Goal: Task Accomplishment & Management: Use online tool/utility

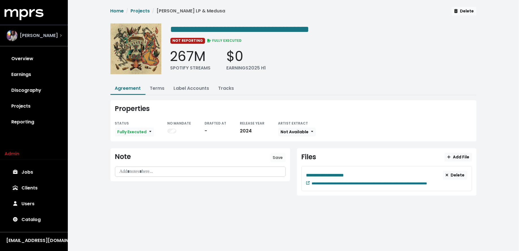
click at [47, 39] on div "Mitch McCarthy" at bounding box center [32, 35] width 52 height 11
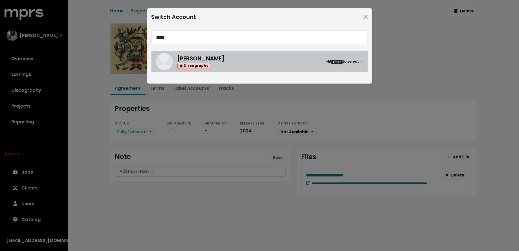
type input "****"
click at [203, 54] on div "Serban Ghenea Discography" at bounding box center [200, 61] width 47 height 15
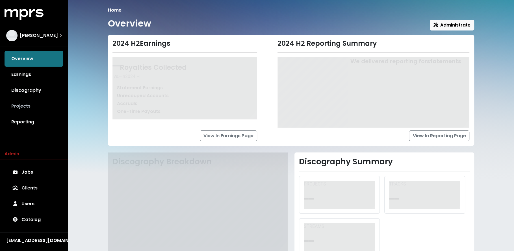
click at [15, 109] on link "Projects" at bounding box center [34, 106] width 59 height 16
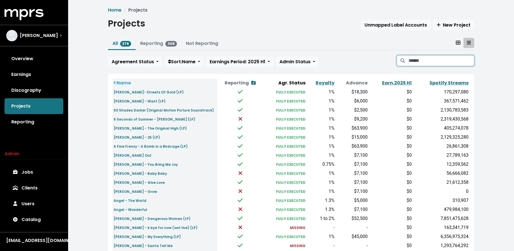
click at [431, 64] on input "Search projects" at bounding box center [441, 60] width 66 height 11
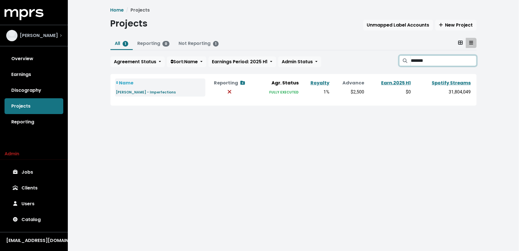
type input "*******"
click at [40, 39] on div "Serban Ghenea" at bounding box center [32, 35] width 52 height 11
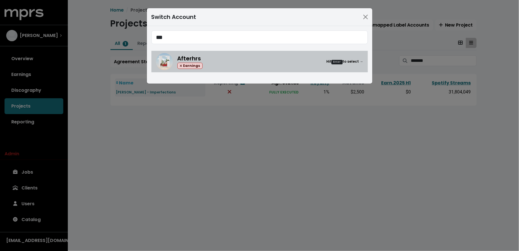
type input "***"
click at [175, 65] on div "Afterhrs Earnings Hit Enter to select →" at bounding box center [259, 61] width 207 height 17
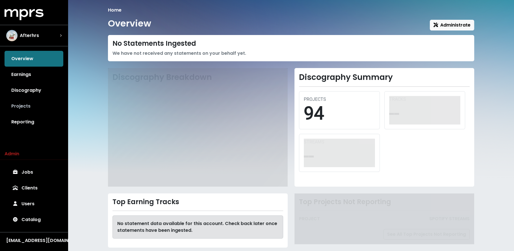
click at [52, 109] on link "Projects" at bounding box center [34, 106] width 59 height 16
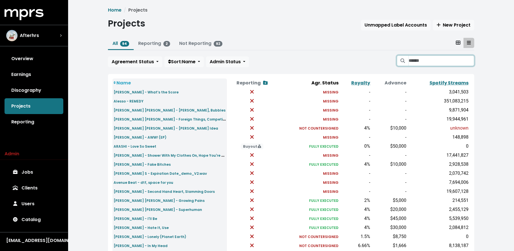
click at [424, 60] on input "Search projects" at bounding box center [441, 60] width 66 height 11
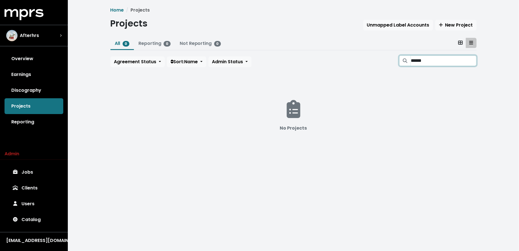
type input "******"
click at [468, 62] on input "******" at bounding box center [444, 60] width 66 height 11
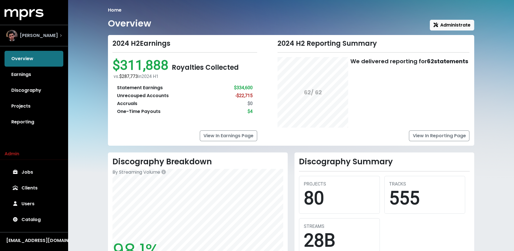
click at [31, 38] on span "James Ford" at bounding box center [39, 35] width 38 height 7
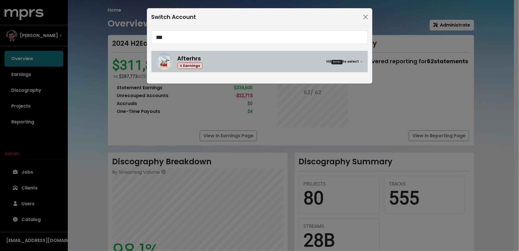
type input "***"
click at [182, 55] on span "Afterhrs" at bounding box center [189, 59] width 24 height 8
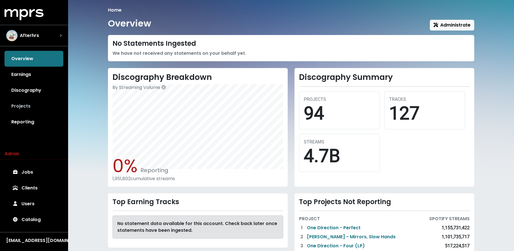
click at [39, 102] on link "Projects" at bounding box center [34, 106] width 59 height 16
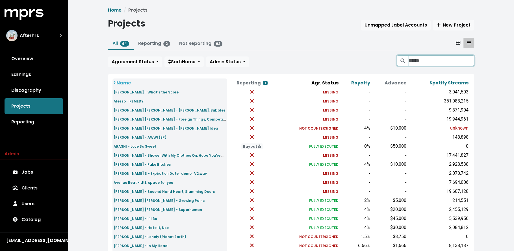
click at [456, 58] on input "Search projects" at bounding box center [441, 60] width 66 height 11
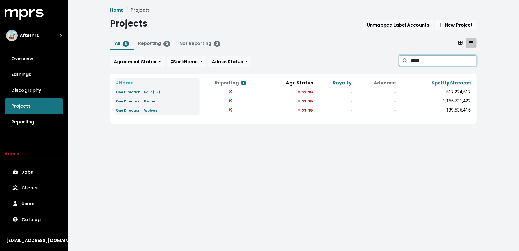
type input "*****"
click at [149, 100] on small "One Direction - Perfect" at bounding box center [137, 101] width 42 height 5
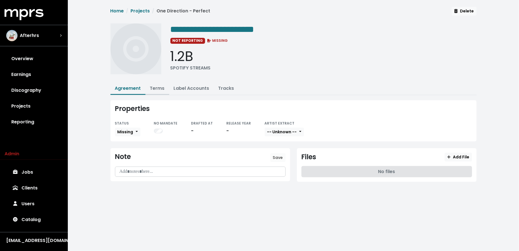
click at [162, 89] on link "Terms" at bounding box center [157, 88] width 15 height 6
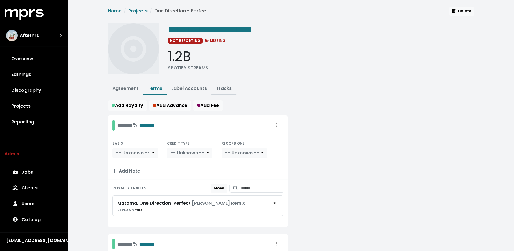
click at [218, 91] on button "Tracks" at bounding box center [223, 89] width 25 height 12
click at [221, 87] on link "Tracks" at bounding box center [224, 88] width 16 height 6
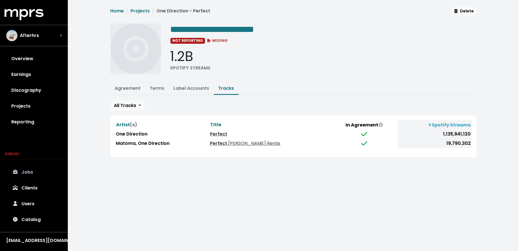
click at [38, 175] on link "Jobs" at bounding box center [34, 172] width 59 height 16
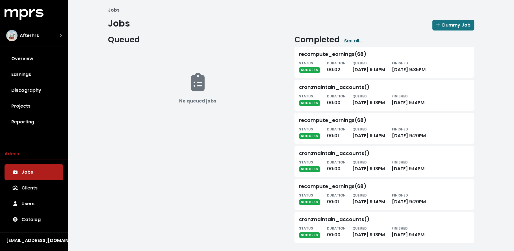
click at [353, 40] on link "See all..." at bounding box center [353, 41] width 18 height 7
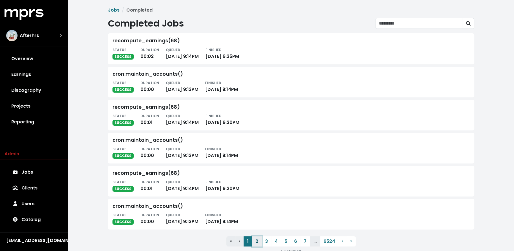
click at [259, 240] on button "2" at bounding box center [257, 242] width 10 height 10
click at [264, 241] on button "3" at bounding box center [267, 242] width 10 height 10
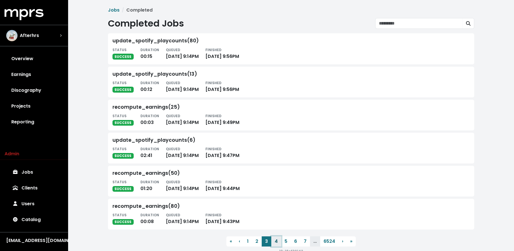
click at [276, 242] on button "4" at bounding box center [276, 242] width 10 height 10
click at [284, 243] on button "5" at bounding box center [286, 242] width 10 height 10
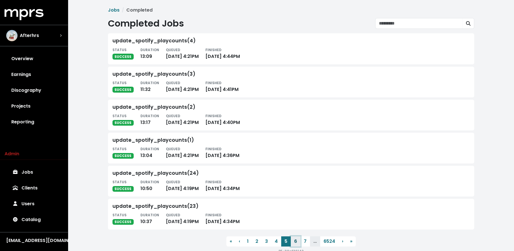
click at [297, 243] on button "6" at bounding box center [296, 242] width 10 height 10
click at [308, 242] on button "8" at bounding box center [306, 242] width 10 height 10
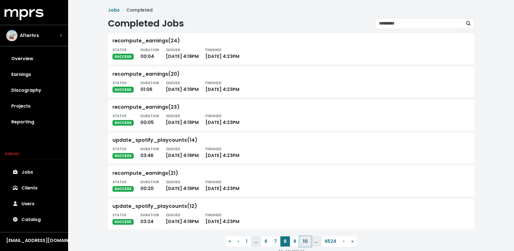
click at [300, 242] on button "10" at bounding box center [306, 242] width 12 height 10
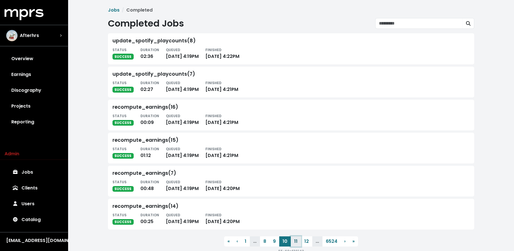
click at [297, 243] on button "11" at bounding box center [296, 242] width 10 height 10
click at [298, 243] on button "12" at bounding box center [295, 242] width 11 height 10
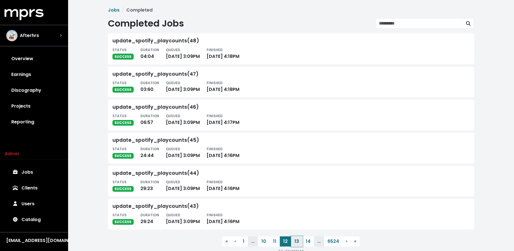
click at [298, 243] on button "13" at bounding box center [296, 242] width 11 height 10
click at [298, 243] on button "14" at bounding box center [297, 242] width 12 height 10
click at [39, 180] on link "Jobs" at bounding box center [34, 172] width 59 height 16
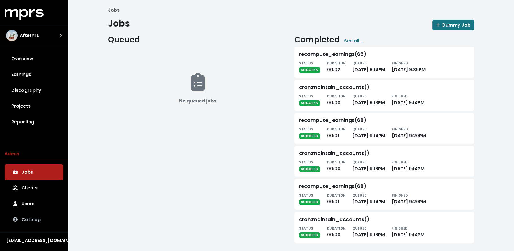
click at [31, 224] on link "Catalog" at bounding box center [34, 220] width 59 height 16
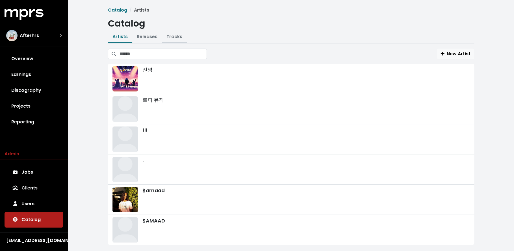
click at [175, 37] on link "Tracks" at bounding box center [174, 36] width 16 height 6
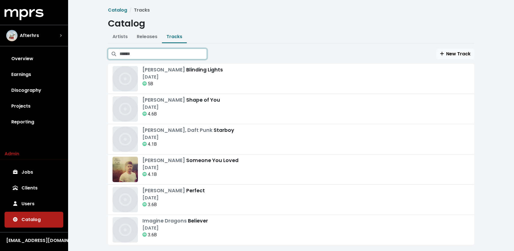
click at [173, 52] on input "Search tracks" at bounding box center [163, 54] width 87 height 11
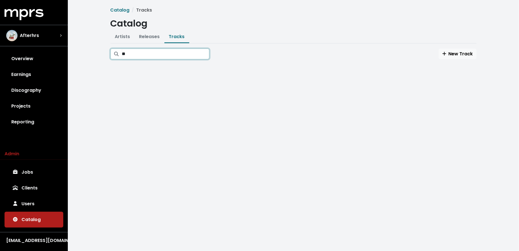
type input "*"
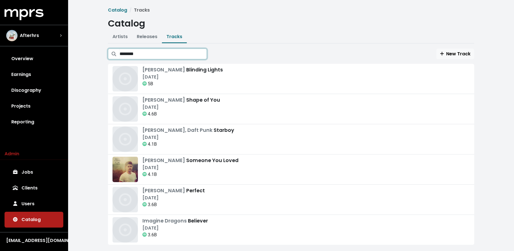
type input "*********"
click at [47, 35] on div "Afterhrs" at bounding box center [33, 35] width 55 height 11
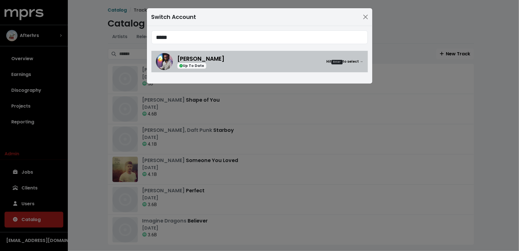
type input "*****"
click at [231, 57] on div "Mitch McCarthy Up To Date Hit Enter to select →" at bounding box center [270, 62] width 186 height 14
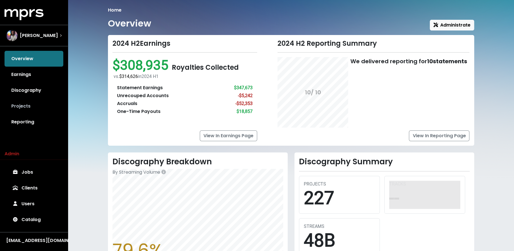
click at [45, 101] on link "Projects" at bounding box center [34, 106] width 59 height 16
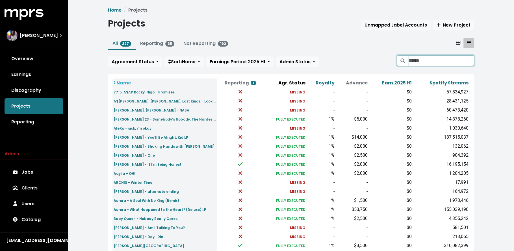
click at [413, 62] on input "Search projects" at bounding box center [441, 60] width 66 height 11
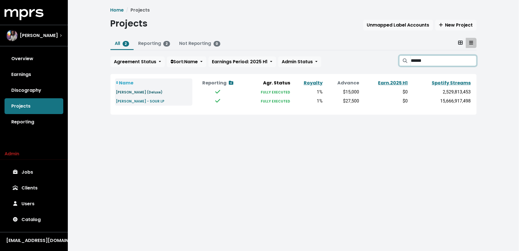
type input "******"
click at [148, 91] on small "Olivia Rodrigo - GUTS (Deluxe)" at bounding box center [139, 92] width 47 height 5
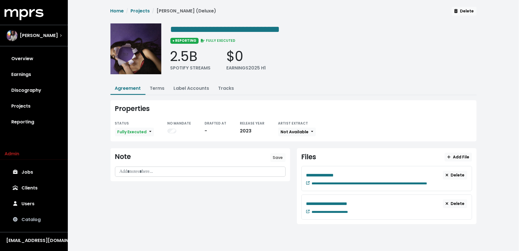
click at [27, 222] on link "Catalog" at bounding box center [34, 220] width 59 height 16
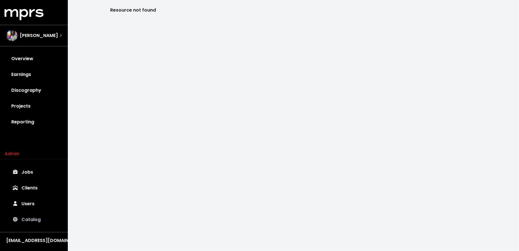
click at [30, 222] on link "Catalog" at bounding box center [34, 220] width 59 height 16
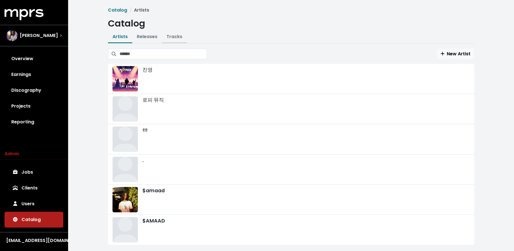
click at [172, 37] on link "Tracks" at bounding box center [174, 36] width 16 height 6
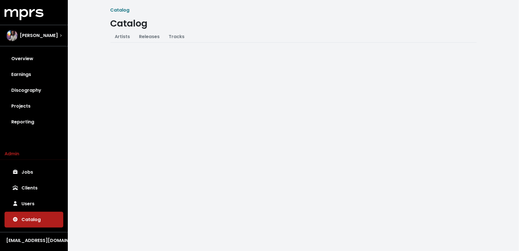
click at [209, 47] on div "Catalog Catalog Artists Releases Tracks New Artist 진영 로피 뮤직 !!! . $amaad $AMAAD…" at bounding box center [293, 28] width 451 height 57
click at [178, 36] on link "Tracks" at bounding box center [177, 36] width 16 height 6
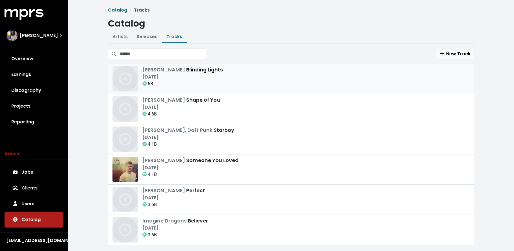
click at [189, 79] on div "Nov 29th, 2019" at bounding box center [182, 77] width 81 height 7
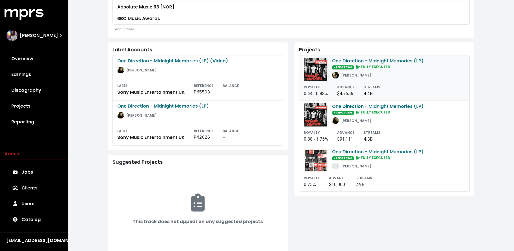
scroll to position [213, 0]
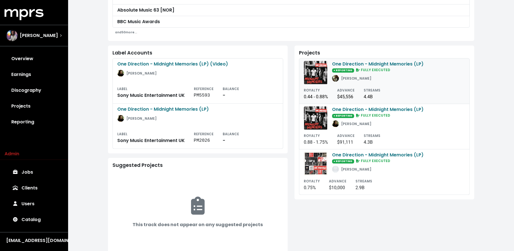
click at [400, 80] on div "One Direction - Midnight Memories (LP) ● REPORTING FULLY EXECUTED [PERSON_NAME]" at bounding box center [378, 73] width 92 height 24
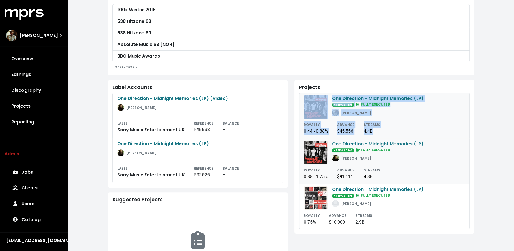
scroll to position [187, 0]
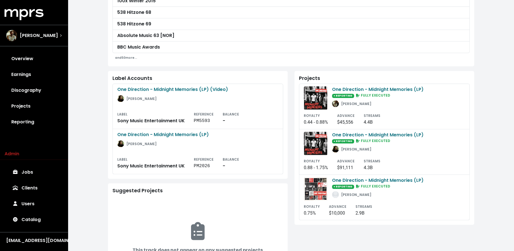
click at [474, 119] on div "Projects One Direction - Midnight Memories (LP) ● REPORTING FULLY EXECUTED [PER…" at bounding box center [384, 181] width 186 height 220
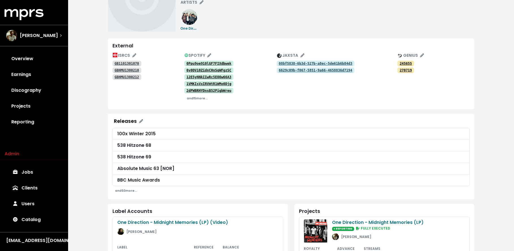
scroll to position [53, 0]
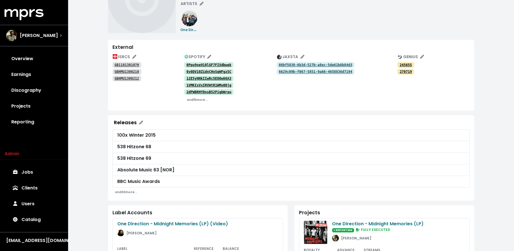
click at [209, 64] on tt "0Ppu9oe910lGF7FIXdbwek" at bounding box center [208, 65] width 45 height 4
click at [202, 71] on tt "0v0DV10ZidnCHnSqWFgzSC" at bounding box center [208, 72] width 45 height 4
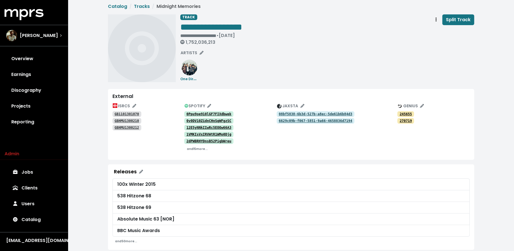
scroll to position [0, 0]
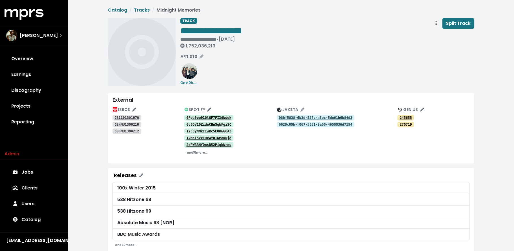
click at [130, 118] on tt "GB1101301070" at bounding box center [126, 118] width 25 height 4
click at [127, 126] on tt "GBHMU1300210" at bounding box center [126, 125] width 25 height 4
click at [131, 132] on tt "GBHMU1300212" at bounding box center [126, 131] width 25 height 4
click at [124, 116] on tt "GB1101301070" at bounding box center [126, 118] width 25 height 4
click at [127, 124] on tt "GBHMU1300210" at bounding box center [126, 125] width 25 height 4
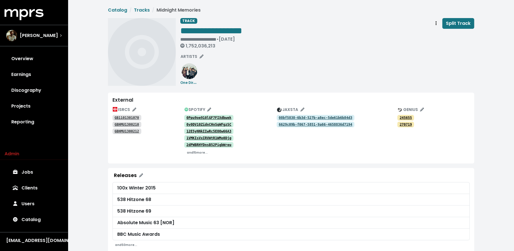
click at [130, 116] on tt "GB1101301070" at bounding box center [126, 118] width 25 height 4
click at [129, 125] on tt "GBHMU1300210" at bounding box center [126, 125] width 25 height 4
click at [459, 26] on span "Split Track" at bounding box center [458, 23] width 25 height 6
click at [40, 172] on link "Jobs 1" at bounding box center [34, 172] width 59 height 16
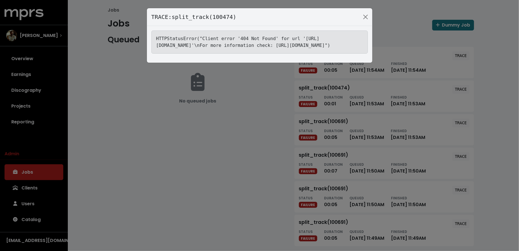
click at [175, 178] on div "TRACE: split_track(100474) HTTPStatusError("Client error '404 Not Found' for ur…" at bounding box center [259, 125] width 519 height 251
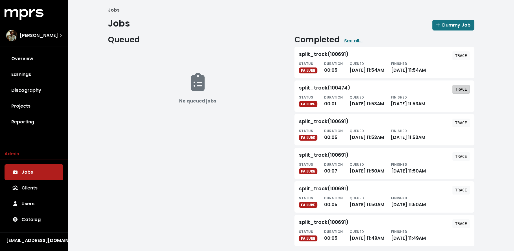
click at [461, 90] on tt "TRACE" at bounding box center [461, 89] width 12 height 5
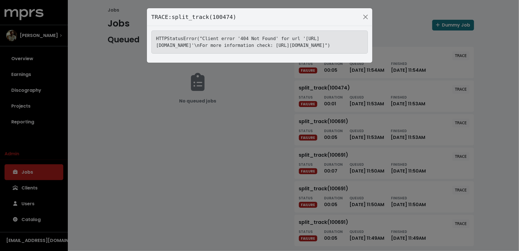
click at [290, 44] on tt "HTTPStatusError("Client error '404 Not Found' for url 'https://jaxsta.com/api/w…" at bounding box center [243, 42] width 174 height 12
copy tt "GB1101301070"
click at [164, 154] on div "TRACE: split_track(100474) HTTPStatusError("Client error '404 Not Found' for ur…" at bounding box center [259, 125] width 519 height 251
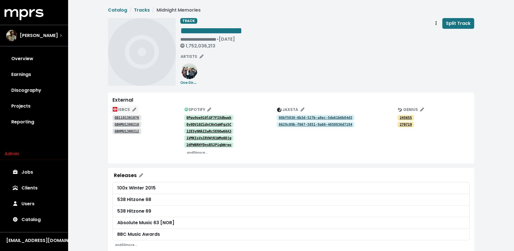
click at [123, 108] on span "ISRCS" at bounding box center [124, 110] width 23 height 6
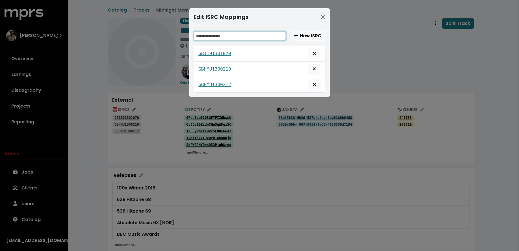
click at [233, 35] on input "text" at bounding box center [240, 36] width 92 height 9
paste input "**********"
type input "**********"
click at [314, 53] on icon "Delete mapping for this ISRC" at bounding box center [314, 53] width 3 height 3
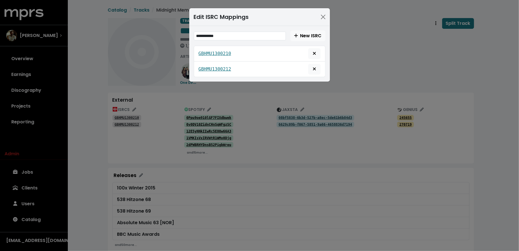
click at [274, 94] on div "**********" at bounding box center [259, 125] width 519 height 251
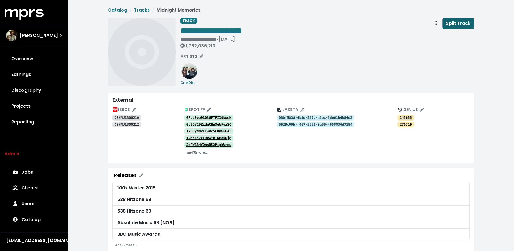
click at [461, 24] on span "Split Track" at bounding box center [458, 23] width 25 height 6
click at [40, 174] on link "Jobs 1" at bounding box center [34, 172] width 59 height 16
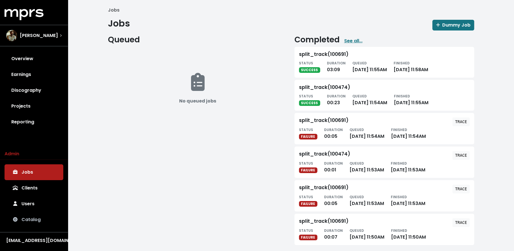
click at [31, 222] on link "Catalog" at bounding box center [34, 220] width 59 height 16
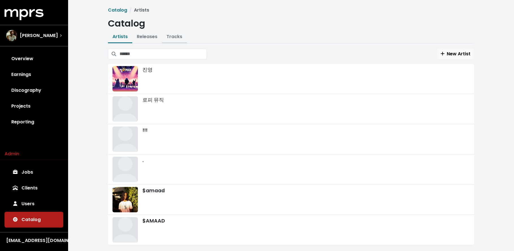
click at [175, 36] on link "Tracks" at bounding box center [174, 36] width 16 height 6
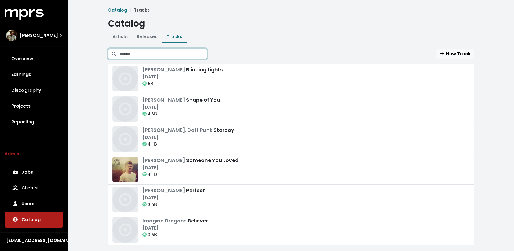
click at [174, 55] on input "Search tracks" at bounding box center [163, 54] width 87 height 11
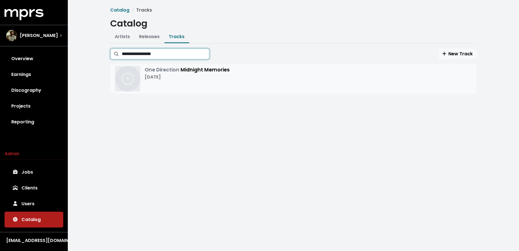
type input "**********"
click at [253, 80] on div "One Direction Midnight Memories Nov 25th, 2013" at bounding box center [293, 78] width 357 height 25
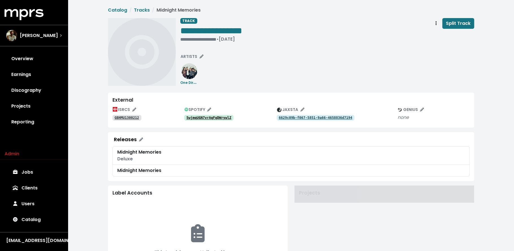
click at [119, 102] on div "External" at bounding box center [290, 100] width 357 height 6
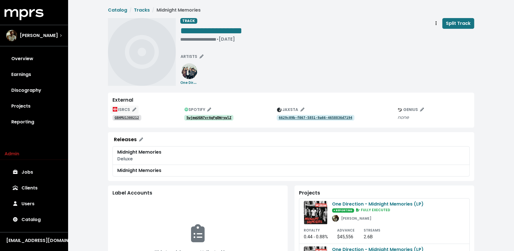
click at [119, 108] on span "ISRCS" at bounding box center [124, 110] width 23 height 6
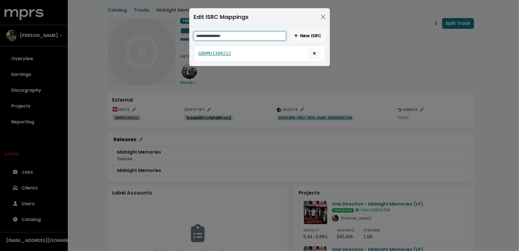
click at [262, 37] on input "text" at bounding box center [240, 36] width 92 height 9
paste input "**********"
type input "**********"
click at [302, 37] on span "New ISRC" at bounding box center [308, 35] width 28 height 6
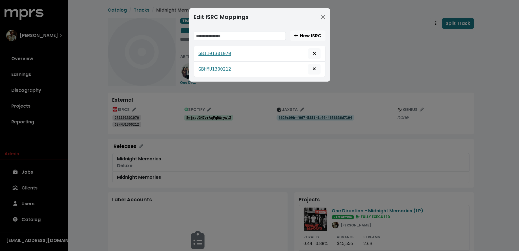
click at [264, 135] on div "Edit ISRC Mappings New ISRC GB1101301070 GBHMU1300212" at bounding box center [259, 125] width 519 height 251
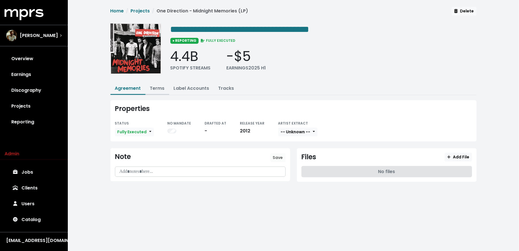
click at [159, 89] on link "Terms" at bounding box center [157, 88] width 15 height 6
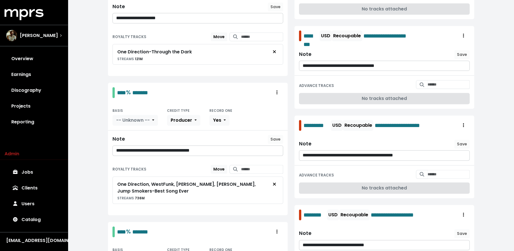
scroll to position [9, 0]
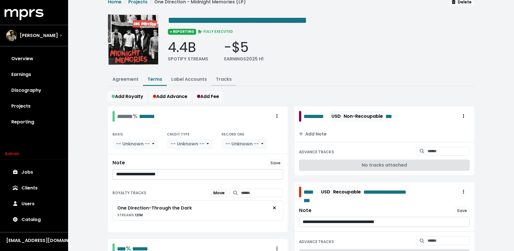
click at [220, 79] on link "Tracks" at bounding box center [224, 79] width 16 height 6
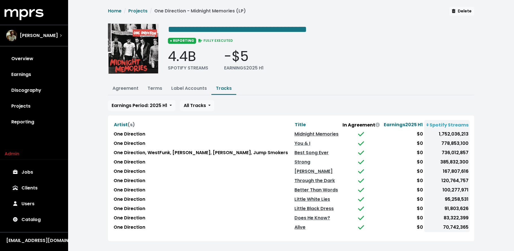
scroll to position [0, 0]
click at [295, 122] on span "Title" at bounding box center [300, 124] width 11 height 6
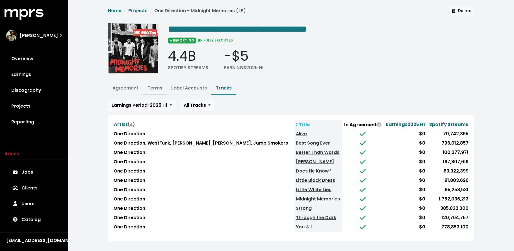
click at [154, 86] on link "Terms" at bounding box center [155, 88] width 15 height 6
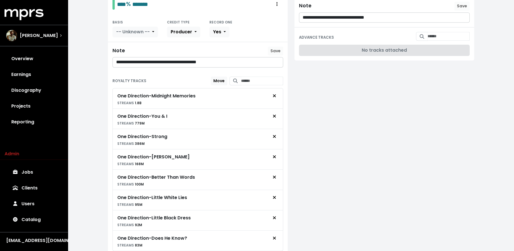
scroll to position [424, 0]
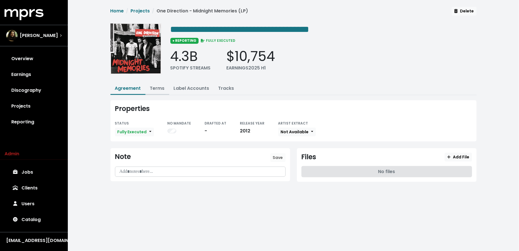
click at [158, 89] on link "Terms" at bounding box center [157, 88] width 15 height 6
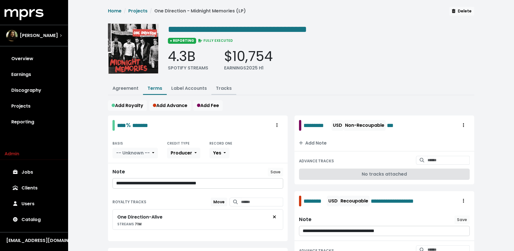
click at [226, 87] on link "Tracks" at bounding box center [224, 88] width 16 height 6
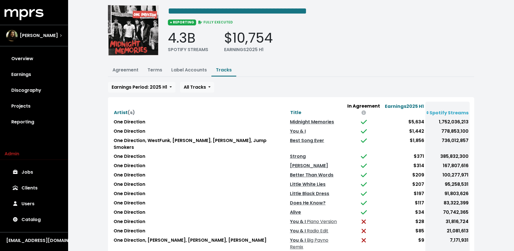
scroll to position [22, 0]
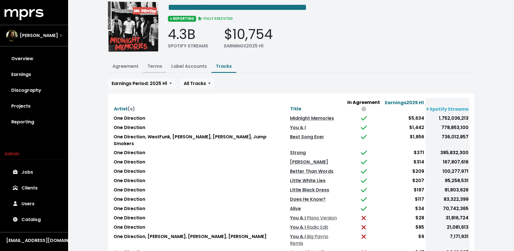
click at [155, 66] on link "Terms" at bounding box center [155, 66] width 15 height 6
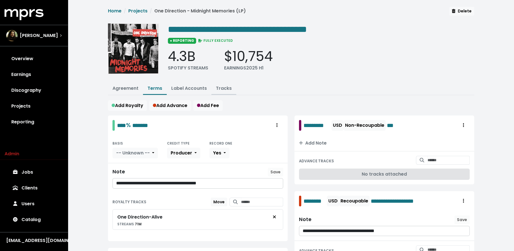
click at [222, 86] on link "Tracks" at bounding box center [224, 88] width 16 height 6
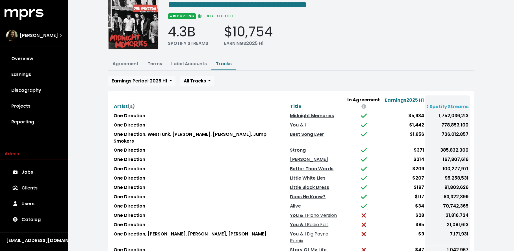
scroll to position [30, 0]
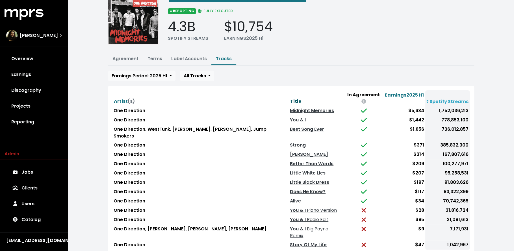
click at [290, 98] on span "Title" at bounding box center [295, 101] width 11 height 6
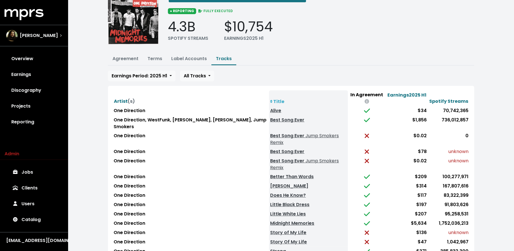
scroll to position [37, 0]
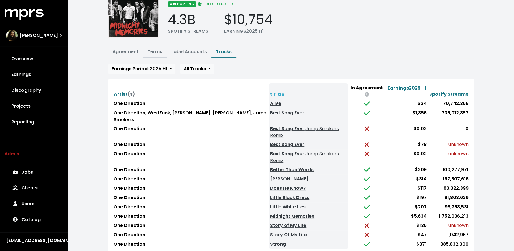
click at [151, 51] on link "Terms" at bounding box center [155, 51] width 15 height 6
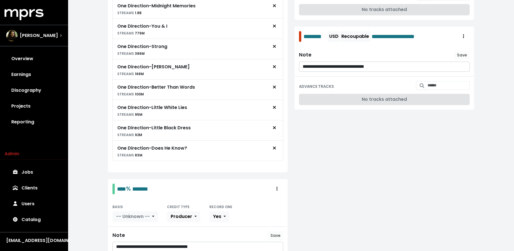
scroll to position [418, 0]
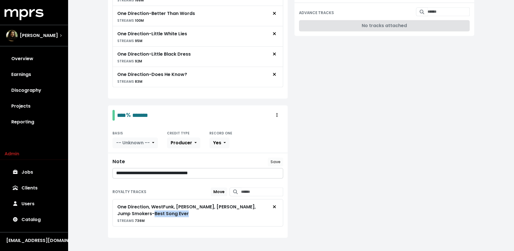
drag, startPoint x: 153, startPoint y: 207, endPoint x: 114, endPoint y: 207, distance: 39.0
click at [114, 207] on div "One Direction, WestFunk, [PERSON_NAME], [PERSON_NAME], Jump Smokers - Best Song…" at bounding box center [197, 212] width 171 height 27
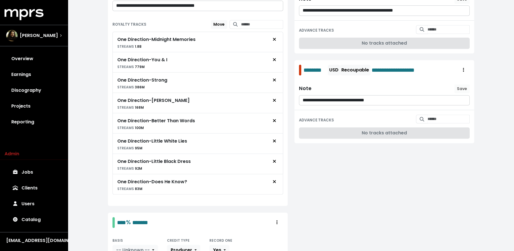
scroll to position [310, 0]
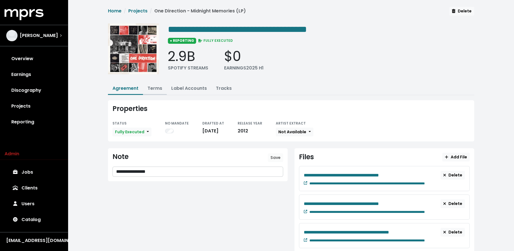
click at [154, 89] on link "Terms" at bounding box center [155, 88] width 15 height 6
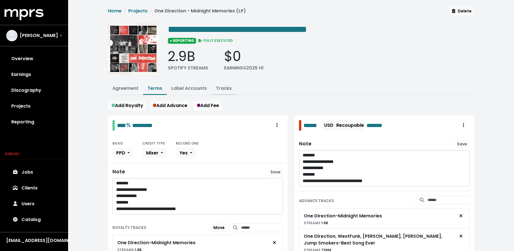
click at [221, 90] on link "Tracks" at bounding box center [224, 88] width 16 height 6
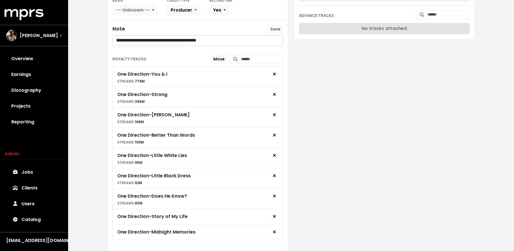
scroll to position [414, 0]
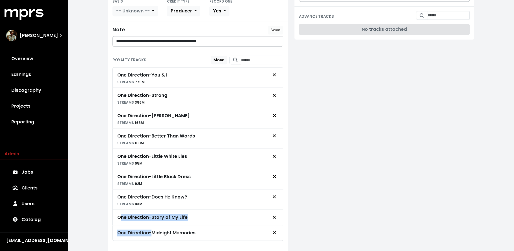
drag, startPoint x: 120, startPoint y: 209, endPoint x: 149, endPoint y: 227, distance: 35.0
click at [149, 227] on div "One Direction - You & I STREAMS 779M One Direction - Strong STREAMS 386M One Di…" at bounding box center [197, 154] width 171 height 174
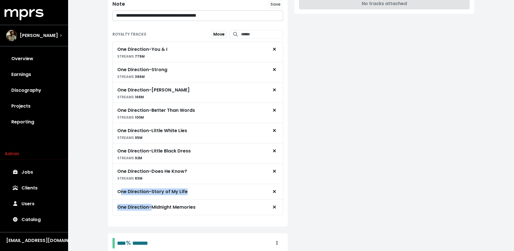
scroll to position [473, 0]
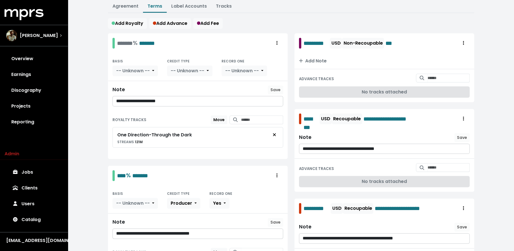
scroll to position [0, 0]
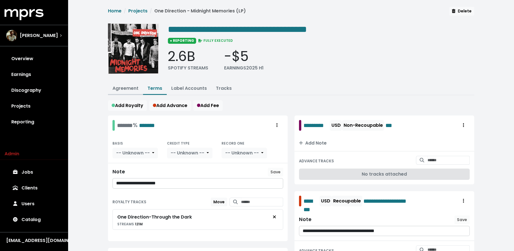
click at [131, 85] on link "Agreement" at bounding box center [125, 88] width 26 height 6
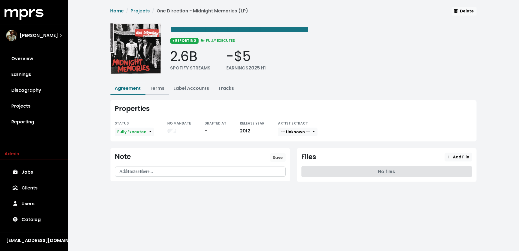
click at [156, 86] on link "Terms" at bounding box center [157, 88] width 15 height 6
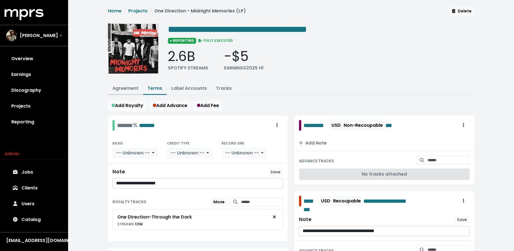
click at [132, 87] on link "Agreement" at bounding box center [125, 88] width 26 height 6
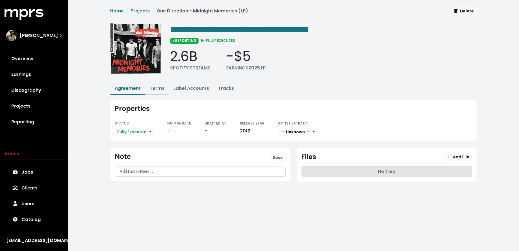
click at [160, 86] on link "Terms" at bounding box center [157, 88] width 15 height 6
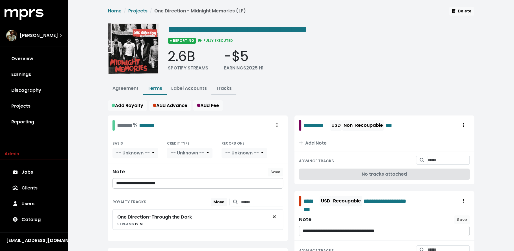
click at [225, 90] on link "Tracks" at bounding box center [224, 88] width 16 height 6
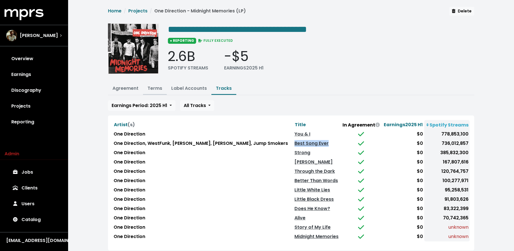
click at [153, 86] on link "Terms" at bounding box center [155, 88] width 15 height 6
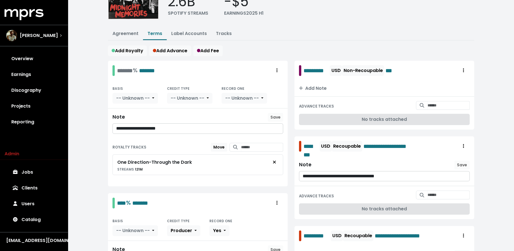
scroll to position [49, 0]
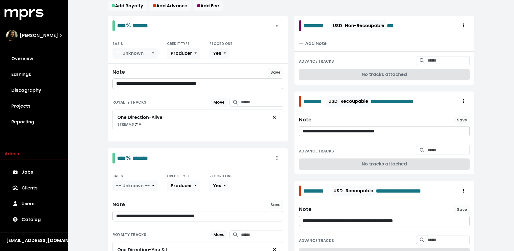
scroll to position [156, 0]
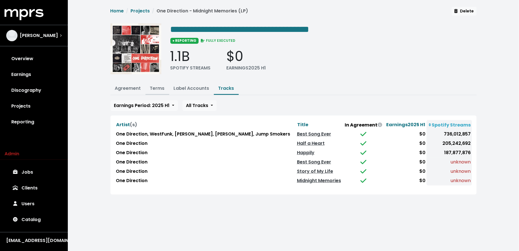
click at [157, 91] on button "Terms" at bounding box center [158, 89] width 24 height 12
click at [156, 88] on link "Terms" at bounding box center [157, 88] width 15 height 6
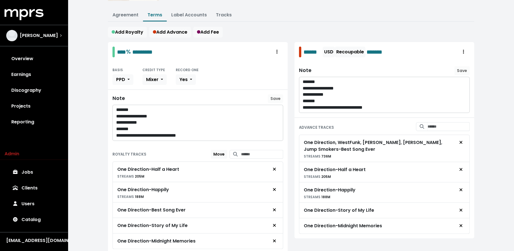
scroll to position [99, 0]
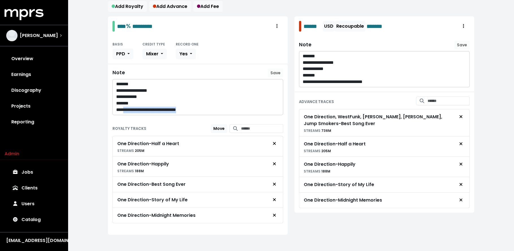
drag, startPoint x: 203, startPoint y: 108, endPoint x: 124, endPoint y: 105, distance: 78.9
click at [124, 107] on p "**********" at bounding box center [198, 110] width 164 height 6
click at [96, 123] on div "**********" at bounding box center [291, 78] width 446 height 354
click at [275, 198] on icon "Remove royalty target" at bounding box center [274, 199] width 3 height 3
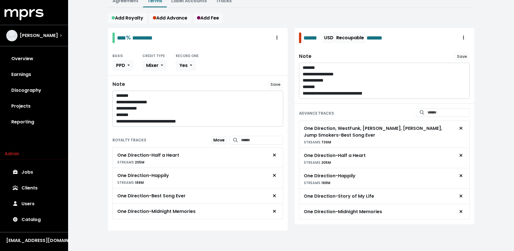
scroll to position [84, 0]
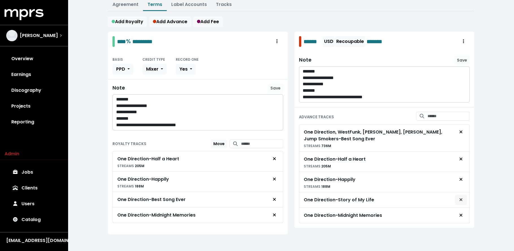
click at [463, 197] on span "Remove advance target" at bounding box center [460, 200] width 5 height 7
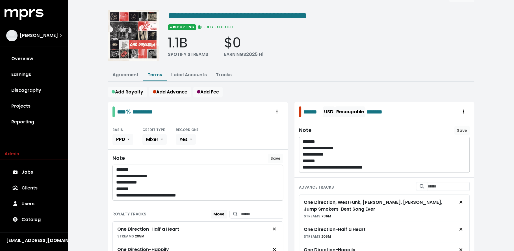
scroll to position [0, 0]
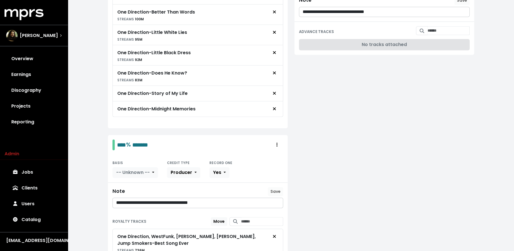
scroll to position [428, 0]
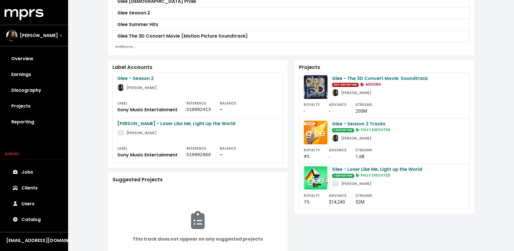
scroll to position [199, 0]
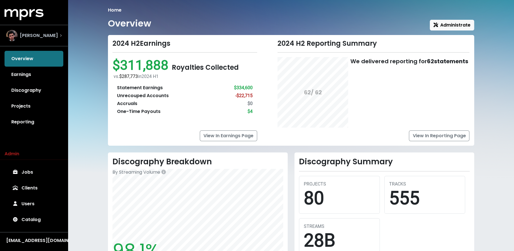
click at [23, 32] on span "[PERSON_NAME]" at bounding box center [39, 35] width 38 height 7
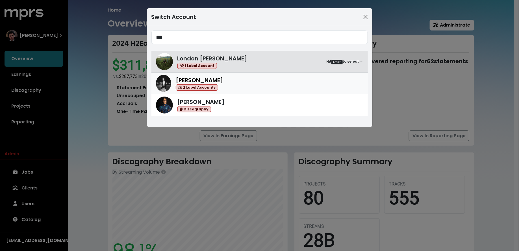
type input "***"
click at [158, 84] on img at bounding box center [163, 83] width 15 height 17
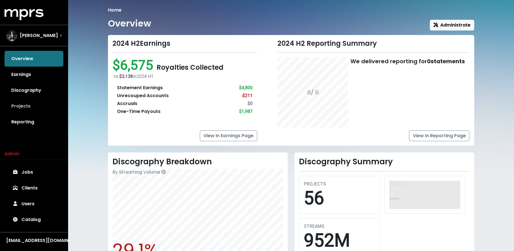
click at [34, 101] on link "Projects" at bounding box center [34, 106] width 59 height 16
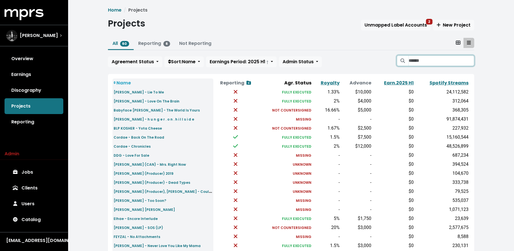
click at [428, 62] on input "Search projects" at bounding box center [441, 60] width 66 height 11
type input "*******"
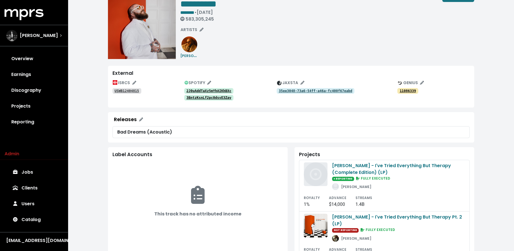
scroll to position [27, 0]
click at [134, 91] on tt "USWB12404815" at bounding box center [126, 91] width 25 height 4
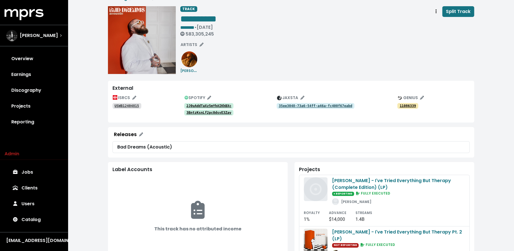
scroll to position [12, 0]
click at [196, 106] on tt "2J0uAddTaXz5mYhAIKhBXc" at bounding box center [208, 106] width 45 height 4
click at [203, 110] on link "3BntzKsnLf2pc0dsvE3Zav" at bounding box center [208, 113] width 49 height 6
click at [216, 105] on tt "2J0uAddTaXz5mYhAIKhBXc" at bounding box center [208, 106] width 45 height 4
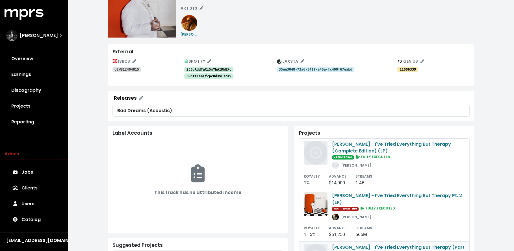
scroll to position [0, 0]
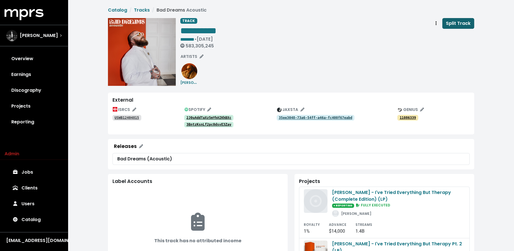
click at [457, 23] on span "Split Track" at bounding box center [458, 23] width 25 height 6
click at [42, 169] on link "Jobs 1" at bounding box center [34, 172] width 59 height 16
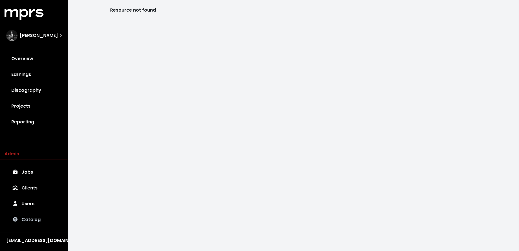
click at [32, 217] on link "Catalog" at bounding box center [34, 220] width 59 height 16
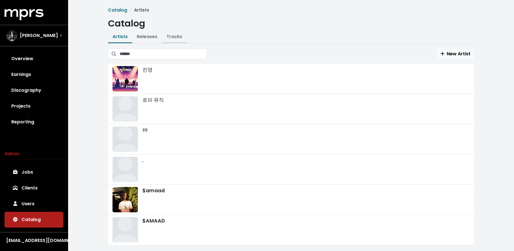
click at [174, 40] on link "Tracks" at bounding box center [174, 36] width 16 height 6
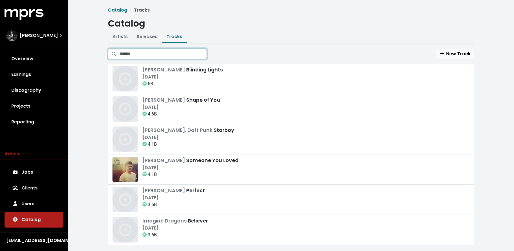
click at [138, 51] on input "Search tracks" at bounding box center [163, 54] width 87 height 11
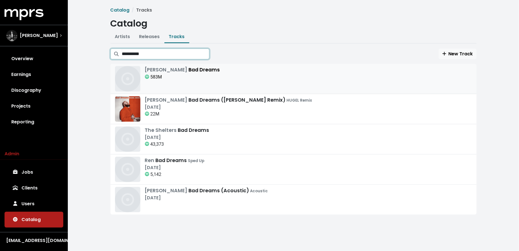
type input "**********"
click at [216, 84] on div "[PERSON_NAME] Bad Dreams 583M" at bounding box center [293, 78] width 357 height 25
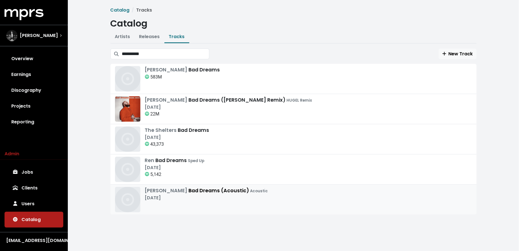
click at [198, 195] on div "[DATE]" at bounding box center [206, 198] width 123 height 7
click at [197, 81] on div "[PERSON_NAME] Bad Dreams 583M" at bounding box center [182, 78] width 75 height 25
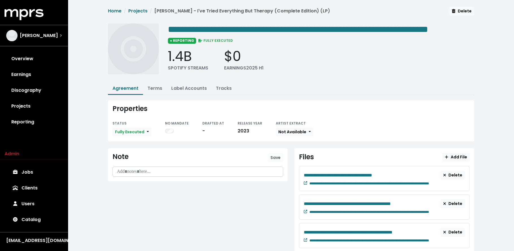
scroll to position [1, 0]
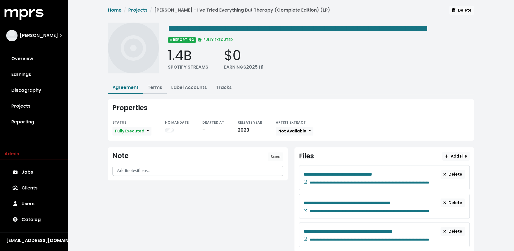
click at [159, 91] on link "Terms" at bounding box center [155, 87] width 15 height 6
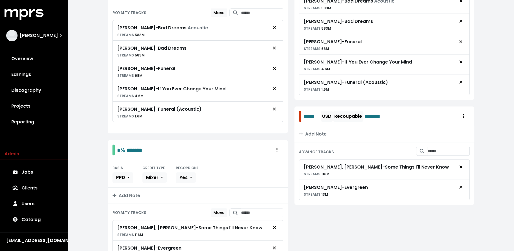
scroll to position [172, 0]
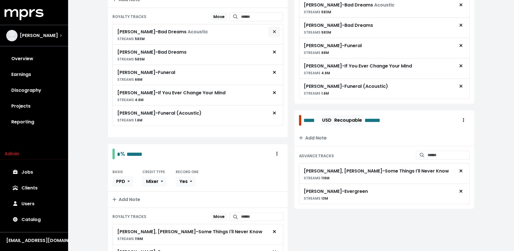
click at [274, 34] on icon "Remove royalty target" at bounding box center [274, 31] width 3 height 5
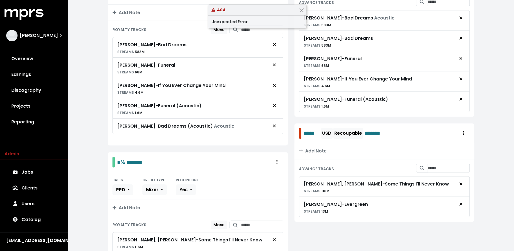
scroll to position [156, 0]
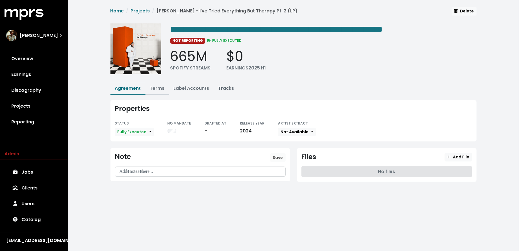
click at [161, 88] on link "Terms" at bounding box center [157, 88] width 15 height 6
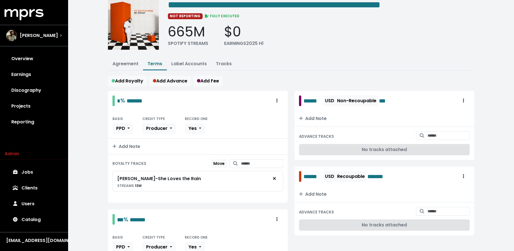
scroll to position [27, 0]
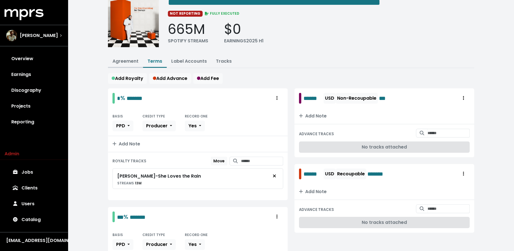
click at [126, 63] on link "Agreement" at bounding box center [125, 61] width 26 height 6
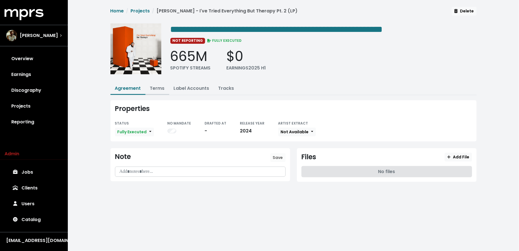
click at [156, 86] on link "Terms" at bounding box center [157, 88] width 15 height 6
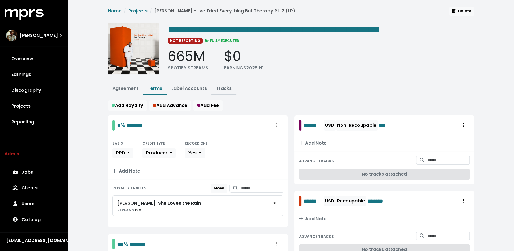
click at [221, 86] on link "Tracks" at bounding box center [224, 88] width 16 height 6
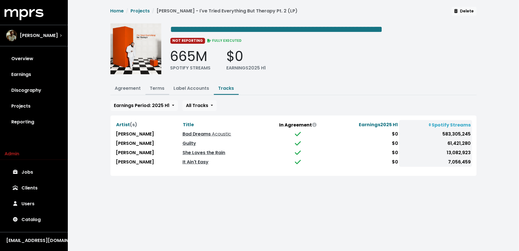
click at [159, 90] on link "Terms" at bounding box center [157, 88] width 15 height 6
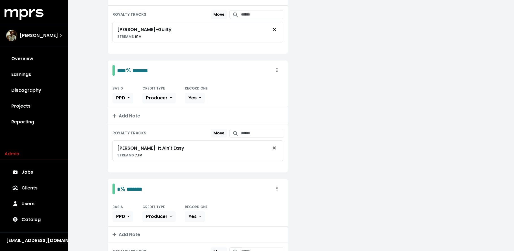
scroll to position [347, 0]
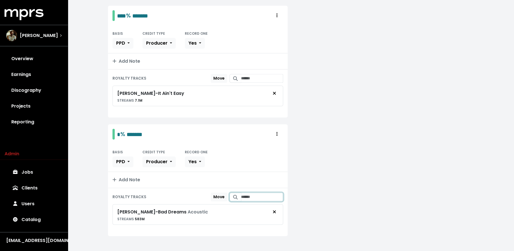
click at [252, 193] on input "Search for tracks by title and link them to this royalty" at bounding box center [262, 197] width 42 height 9
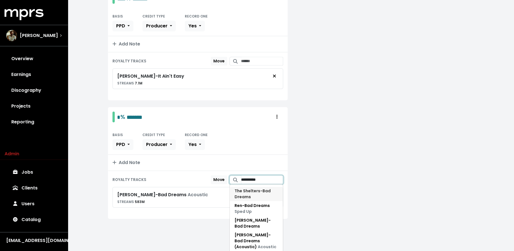
scroll to position [25, 0]
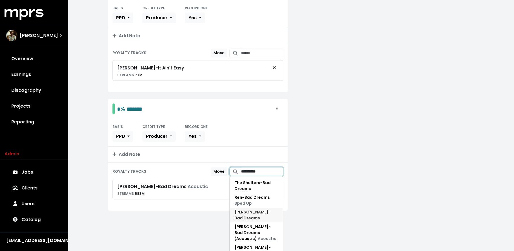
type input "**********"
click at [262, 209] on span "[PERSON_NAME] - Bad Dreams" at bounding box center [253, 215] width 36 height 12
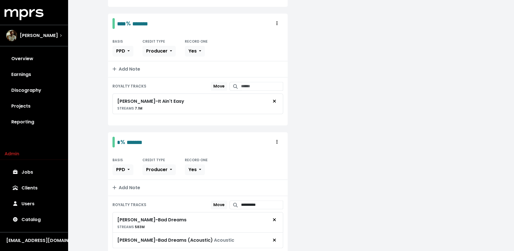
scroll to position [338, 0]
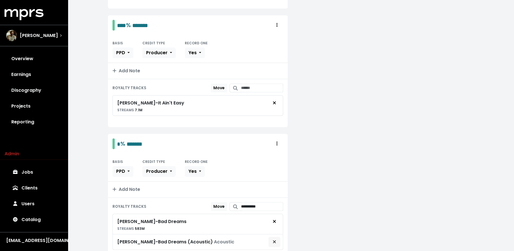
click at [275, 240] on icon "Remove royalty target" at bounding box center [274, 241] width 3 height 3
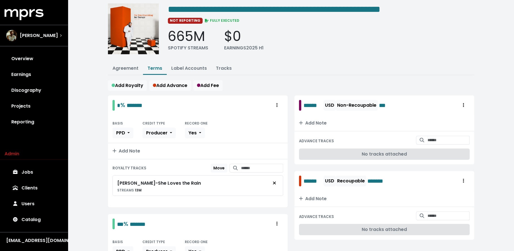
scroll to position [0, 0]
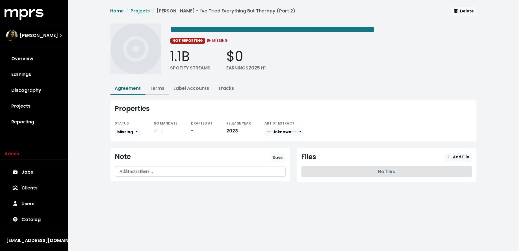
click at [156, 87] on link "Terms" at bounding box center [157, 88] width 15 height 6
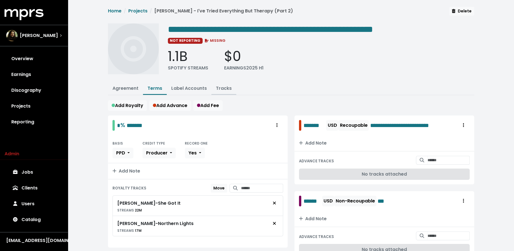
click at [217, 86] on link "Tracks" at bounding box center [224, 88] width 16 height 6
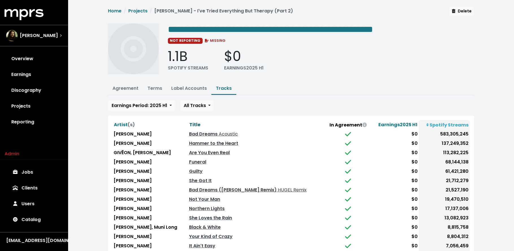
click at [190, 122] on span "Title" at bounding box center [194, 125] width 11 height 6
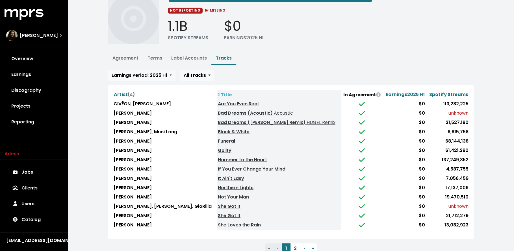
scroll to position [31, 0]
click at [296, 243] on button "2" at bounding box center [295, 248] width 10 height 10
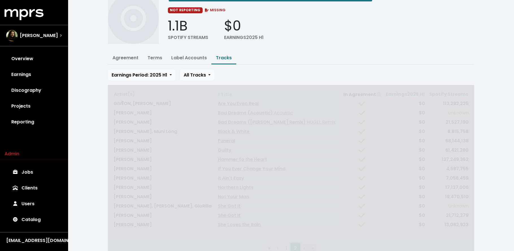
scroll to position [0, 0]
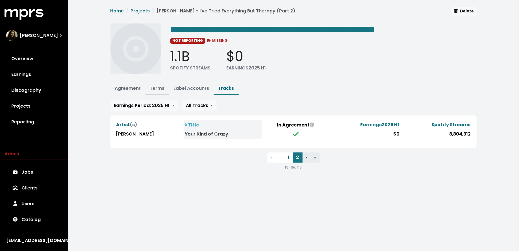
click at [157, 90] on link "Terms" at bounding box center [157, 88] width 15 height 6
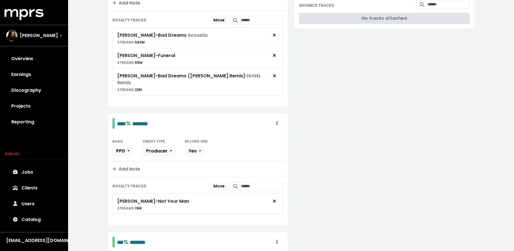
scroll to position [219, 0]
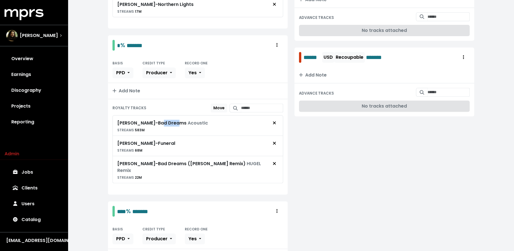
drag, startPoint x: 173, startPoint y: 121, endPoint x: 156, endPoint y: 121, distance: 17.5
click at [156, 121] on div "[PERSON_NAME] - Bad Dreams Acoustic" at bounding box center [162, 123] width 91 height 7
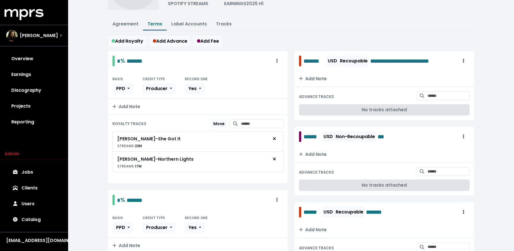
scroll to position [26, 0]
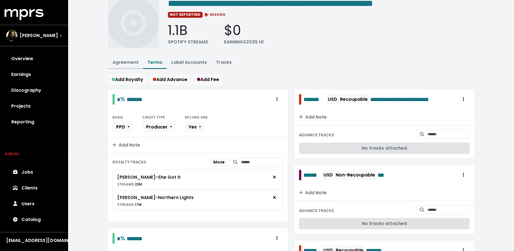
click at [125, 65] on button "Agreement" at bounding box center [125, 63] width 35 height 12
click at [125, 63] on link "Agreement" at bounding box center [125, 62] width 26 height 6
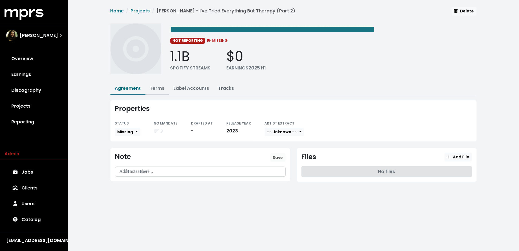
click at [156, 88] on link "Terms" at bounding box center [157, 88] width 15 height 6
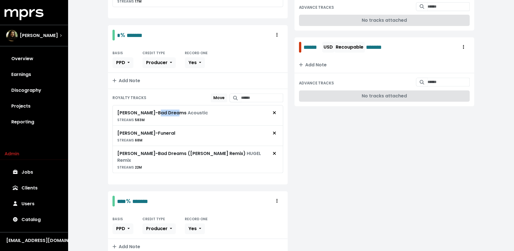
scroll to position [231, 0]
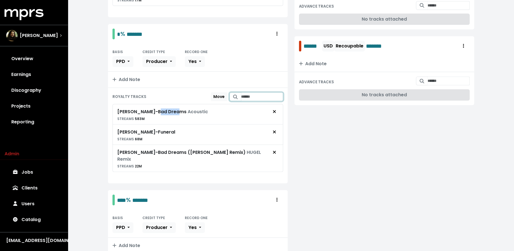
click at [253, 93] on input "Search for tracks by title and link them to this royalty" at bounding box center [262, 96] width 42 height 9
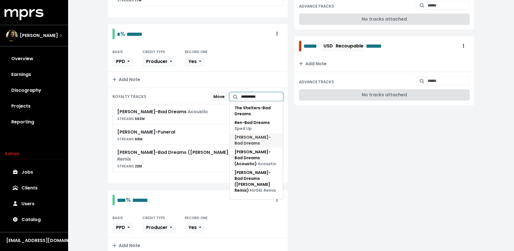
type input "**********"
click at [260, 138] on span "Teddy Swims - Bad Dreams" at bounding box center [257, 141] width 44 height 12
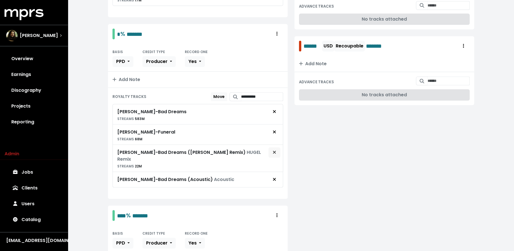
click at [274, 153] on button "Remove royalty target" at bounding box center [274, 152] width 12 height 11
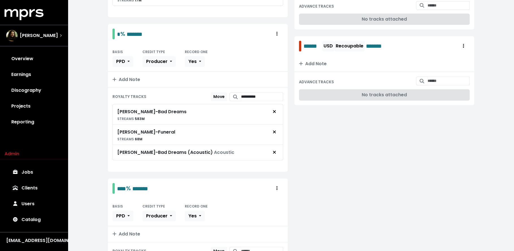
click at [274, 153] on button "Remove royalty target" at bounding box center [274, 152] width 12 height 11
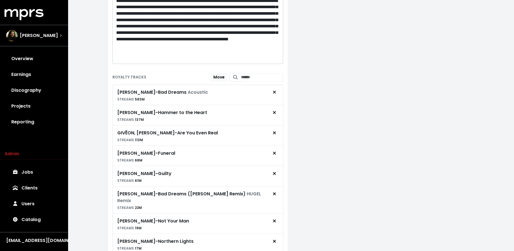
scroll to position [760, 0]
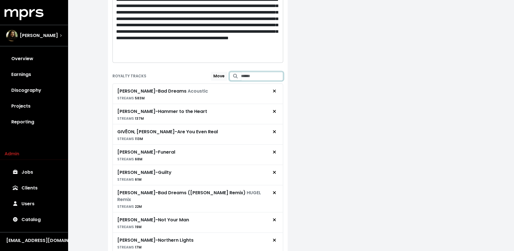
click at [258, 72] on input "Search for tracks by title and link them to this royalty" at bounding box center [262, 76] width 42 height 9
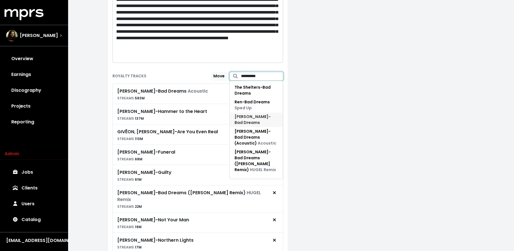
type input "**********"
click at [261, 115] on span "Teddy Swims - Bad Dreams" at bounding box center [257, 120] width 44 height 12
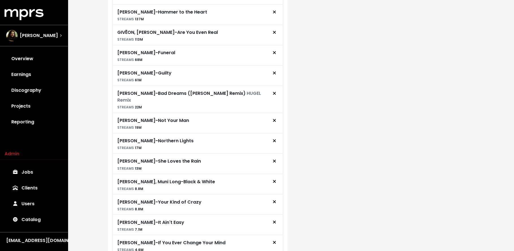
scroll to position [863, 0]
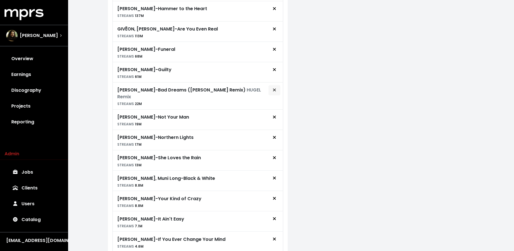
click at [275, 85] on button "Remove royalty target" at bounding box center [274, 90] width 12 height 11
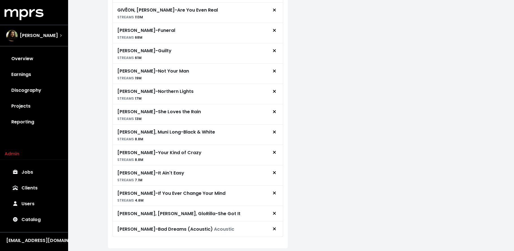
scroll to position [889, 0]
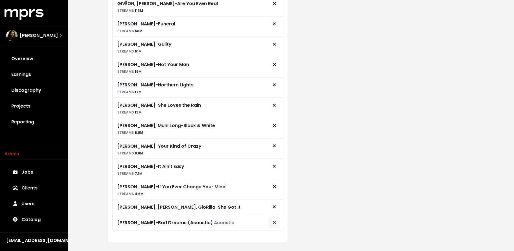
click at [273, 220] on icon "Remove royalty target" at bounding box center [274, 222] width 3 height 5
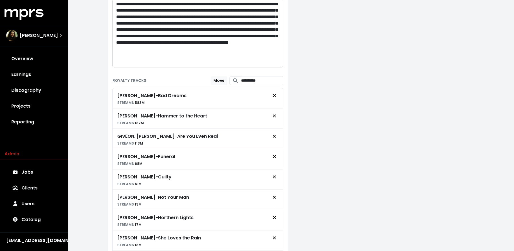
scroll to position [755, 0]
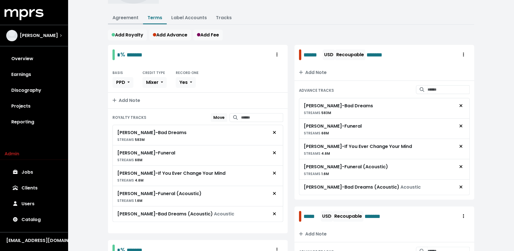
scroll to position [75, 0]
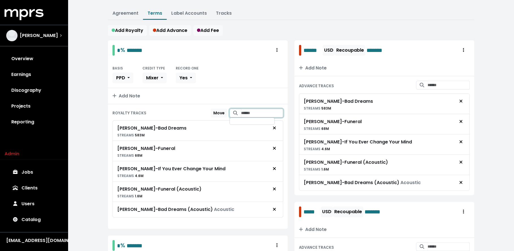
click at [241, 118] on input "Search for tracks by title and link them to this royalty" at bounding box center [262, 113] width 42 height 9
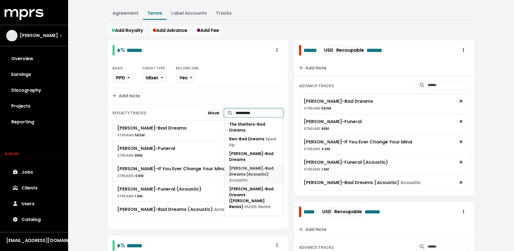
type input "**********"
click at [272, 179] on span "[PERSON_NAME] - Bad Dreams (Acoustic) Acoustic" at bounding box center [253, 175] width 49 height 18
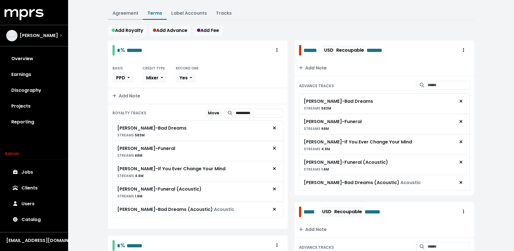
click at [124, 16] on link "Agreement" at bounding box center [125, 13] width 26 height 6
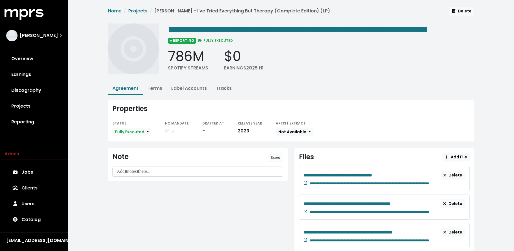
scroll to position [25, 0]
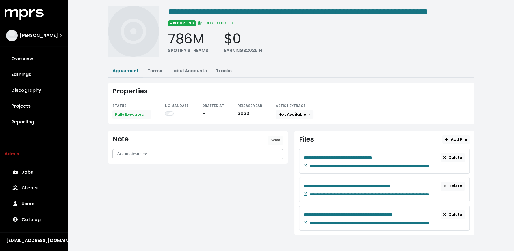
click at [304, 167] on icon at bounding box center [305, 165] width 3 height 3
click at [306, 196] on icon at bounding box center [305, 193] width 3 height 3
click at [307, 224] on icon at bounding box center [305, 222] width 3 height 3
click at [153, 74] on link "Terms" at bounding box center [155, 71] width 15 height 6
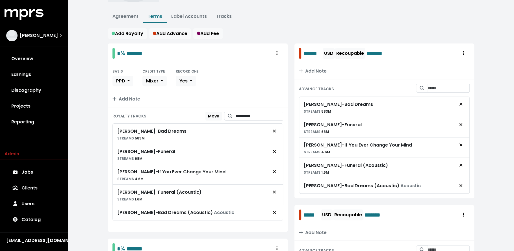
scroll to position [118, 0]
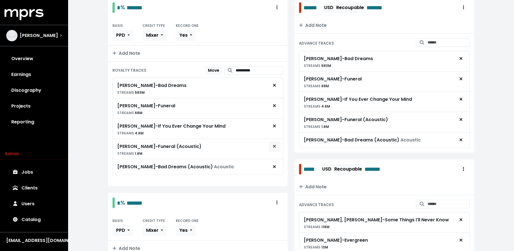
click at [274, 149] on icon "Remove royalty target" at bounding box center [274, 146] width 3 height 5
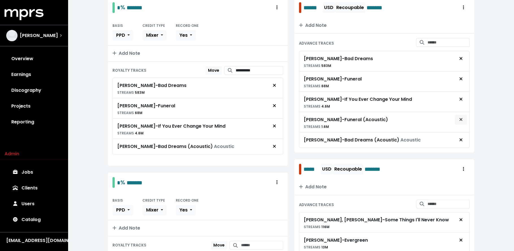
click at [461, 122] on icon "Remove advance target" at bounding box center [460, 119] width 3 height 5
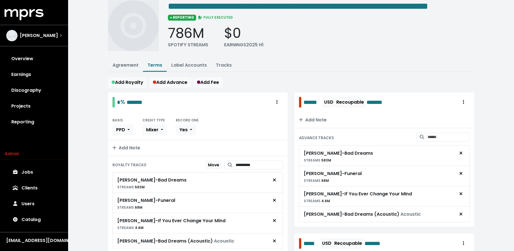
scroll to position [0, 0]
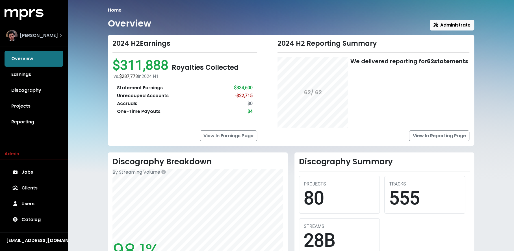
click at [33, 39] on div "James Ford" at bounding box center [32, 35] width 52 height 11
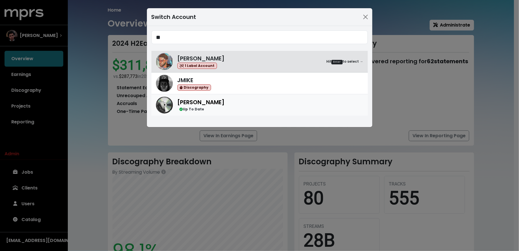
type input "**"
click at [247, 107] on div "Ike Beatz Up To Date" at bounding box center [270, 105] width 186 height 14
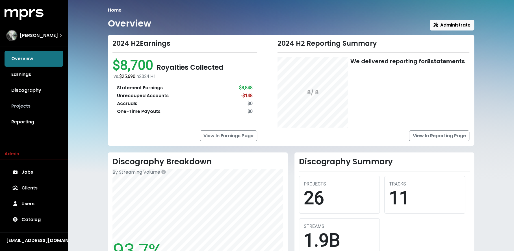
click at [30, 105] on link "Projects" at bounding box center [34, 106] width 59 height 16
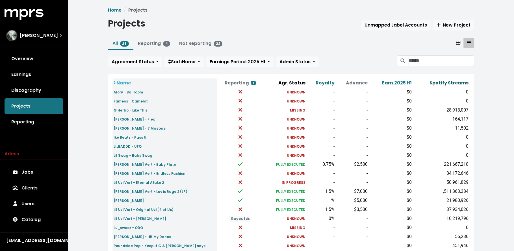
click at [445, 84] on link "Spotify Streams" at bounding box center [449, 83] width 39 height 6
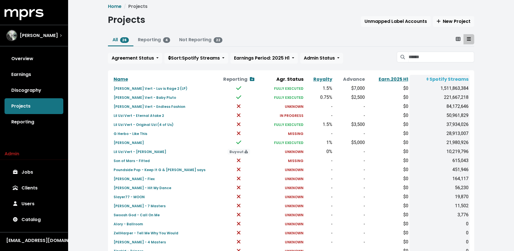
scroll to position [6, 0]
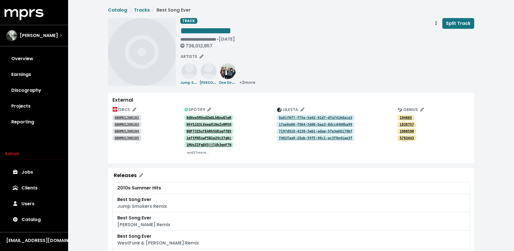
click at [125, 117] on tt "GBHMU1300102" at bounding box center [126, 118] width 25 height 4
click at [125, 124] on tt "GBHMU1300103" at bounding box center [126, 125] width 25 height 4
click at [125, 132] on tt "GBHMU1300104" at bounding box center [126, 131] width 25 height 4
click at [125, 138] on tt "GBHMU1300105" at bounding box center [126, 138] width 25 height 4
click at [448, 22] on span "Split Track" at bounding box center [458, 23] width 25 height 6
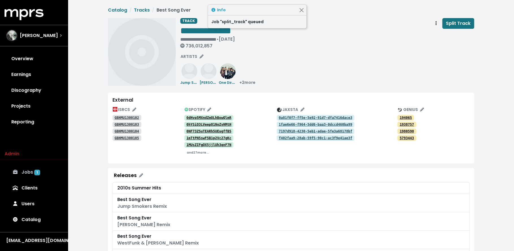
click at [41, 168] on link "Jobs 1" at bounding box center [34, 172] width 59 height 16
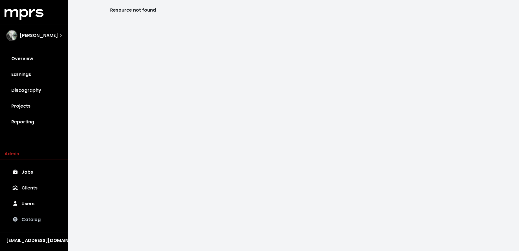
click at [25, 218] on link "Catalog" at bounding box center [34, 220] width 59 height 16
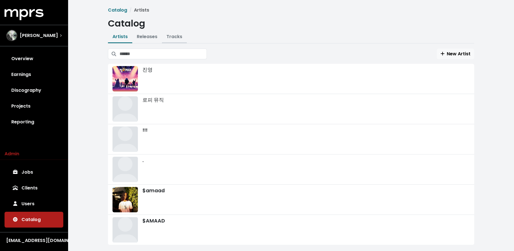
click at [176, 34] on link "Tracks" at bounding box center [174, 36] width 16 height 6
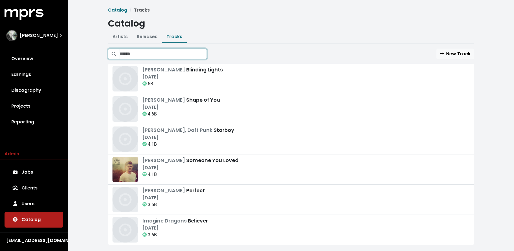
click at [171, 51] on input "Search tracks" at bounding box center [163, 54] width 87 height 11
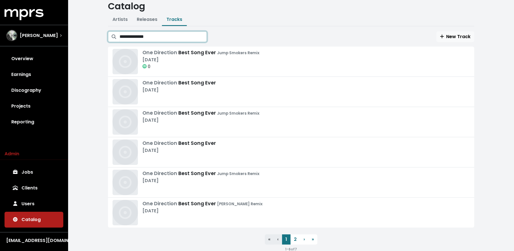
scroll to position [18, 0]
type input "**********"
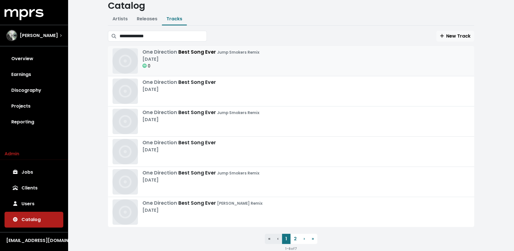
click at [238, 66] on div "0" at bounding box center [200, 66] width 117 height 7
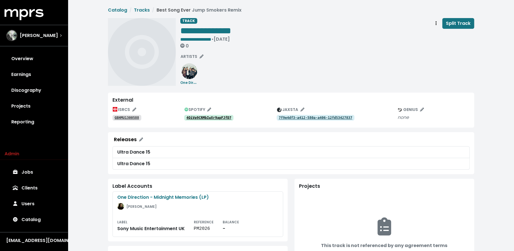
click at [213, 118] on tt "4QiVp9CRMbIwXr9apFJfD7" at bounding box center [208, 118] width 45 height 4
click at [436, 25] on span "Track actions" at bounding box center [435, 23] width 5 height 7
click at [434, 37] on link "Merge" at bounding box center [452, 35] width 45 height 9
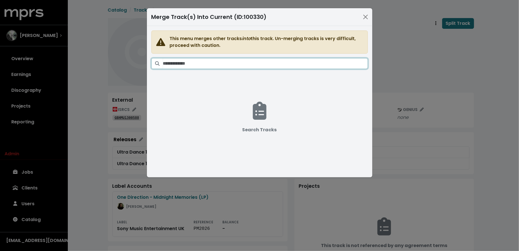
click at [285, 59] on input "Search tracks" at bounding box center [265, 63] width 205 height 11
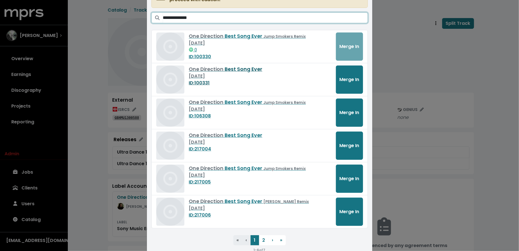
scroll to position [50, 0]
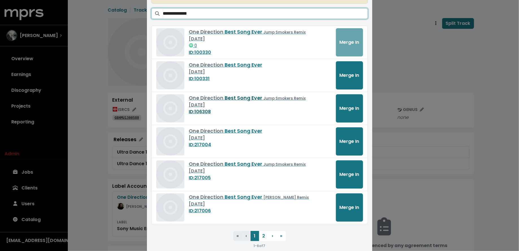
type input "**********"
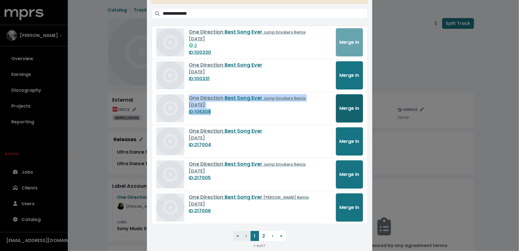
click at [343, 108] on span "Merge In" at bounding box center [350, 108] width 20 height 6
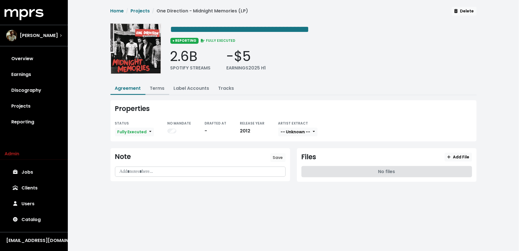
click at [158, 91] on link "Terms" at bounding box center [157, 88] width 15 height 6
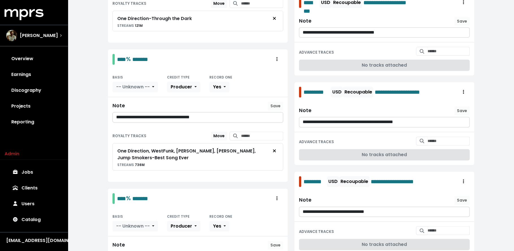
scroll to position [199, 0]
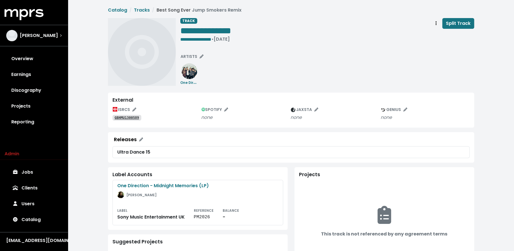
click at [133, 116] on tt "GBHMU1300589" at bounding box center [126, 118] width 25 height 4
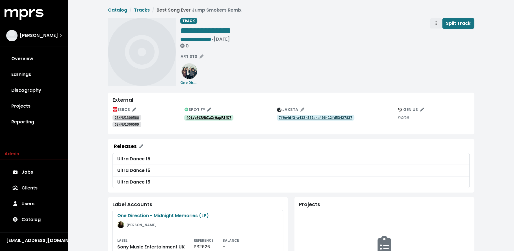
click at [433, 24] on button "Track actions" at bounding box center [436, 23] width 12 height 11
click at [432, 36] on link "Merge" at bounding box center [452, 35] width 45 height 9
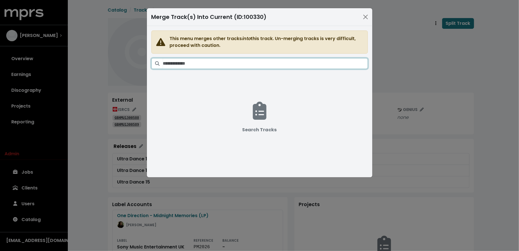
click at [284, 62] on input "Search tracks" at bounding box center [265, 63] width 205 height 11
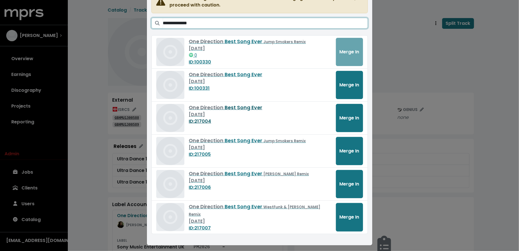
scroll to position [41, 0]
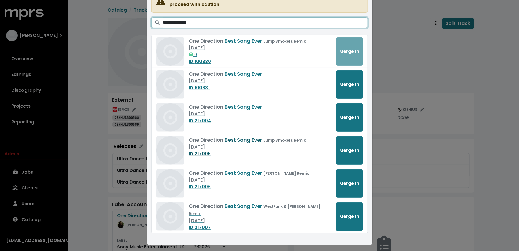
type input "**********"
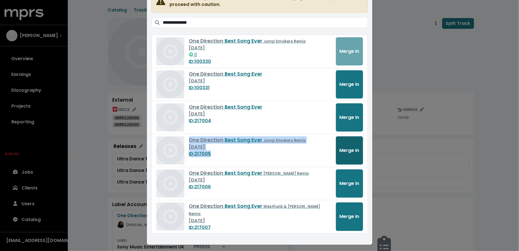
click at [342, 151] on span "Merge In" at bounding box center [350, 150] width 20 height 6
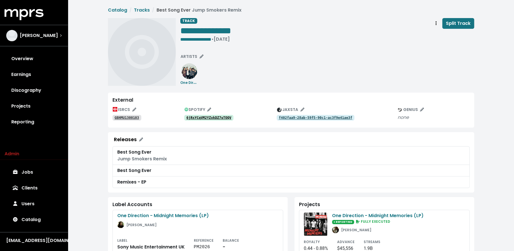
click at [130, 116] on tt "GBHMU1300103" at bounding box center [126, 118] width 25 height 4
click at [192, 119] on tt "6jRsYCqVM2YZxkDZ7uTOQV" at bounding box center [208, 118] width 45 height 4
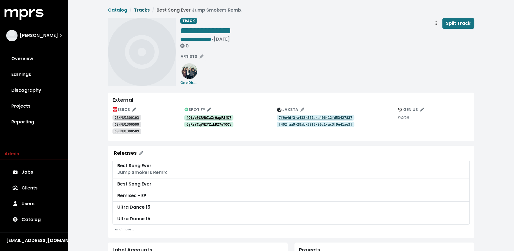
click at [140, 11] on link "Tracks" at bounding box center [142, 10] width 16 height 6
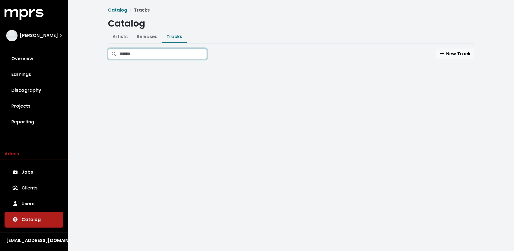
click at [171, 55] on input "Search tracks" at bounding box center [163, 54] width 87 height 11
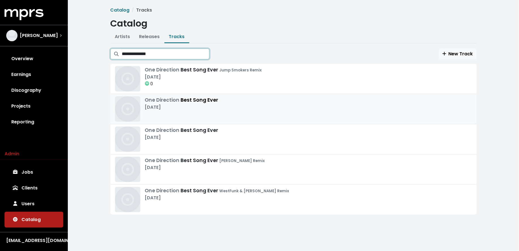
type input "**********"
click at [233, 111] on div "One Direction Best Song Ever [DATE]" at bounding box center [293, 108] width 357 height 25
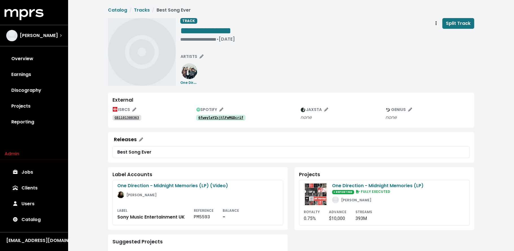
click at [137, 115] on link "GB1101300363" at bounding box center [126, 118] width 29 height 6
click at [204, 118] on tt "6fweyleYZcjtlFeMGDcrif" at bounding box center [220, 118] width 45 height 4
click at [434, 23] on span "Track actions" at bounding box center [435, 23] width 5 height 7
click at [436, 35] on link "Merge" at bounding box center [452, 35] width 45 height 9
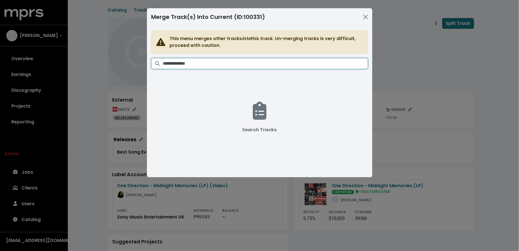
click at [310, 60] on input "Search tracks" at bounding box center [265, 63] width 205 height 11
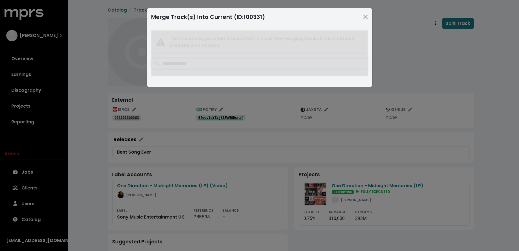
type input "**********"
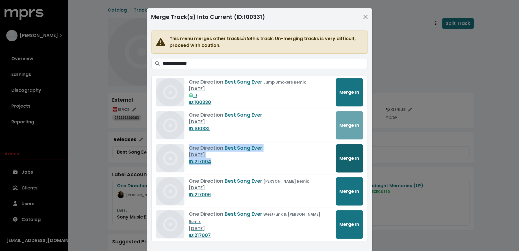
click at [344, 157] on span "Merge In" at bounding box center [350, 158] width 20 height 6
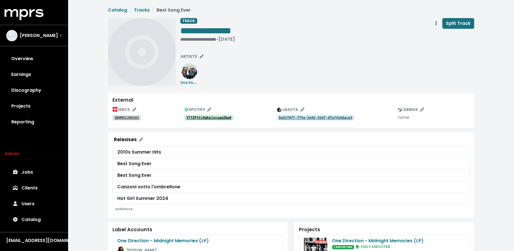
click at [220, 117] on tt "5T7ZFtCcOgkpjxcuaeZbw0" at bounding box center [208, 118] width 45 height 4
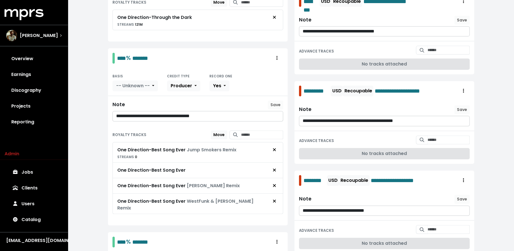
scroll to position [205, 0]
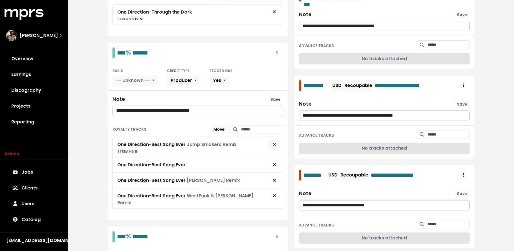
click at [273, 143] on icon "Remove royalty target" at bounding box center [274, 144] width 3 height 3
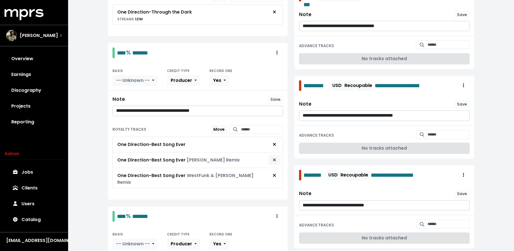
click at [276, 157] on span "Remove royalty target" at bounding box center [274, 160] width 5 height 7
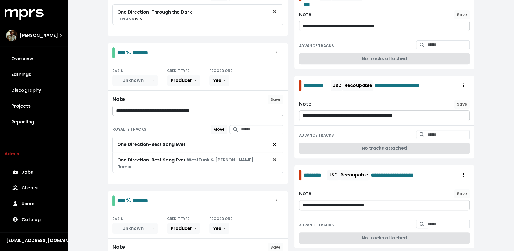
click at [276, 157] on span "Remove royalty target" at bounding box center [274, 160] width 5 height 7
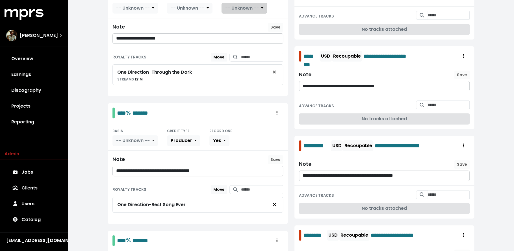
scroll to position [0, 0]
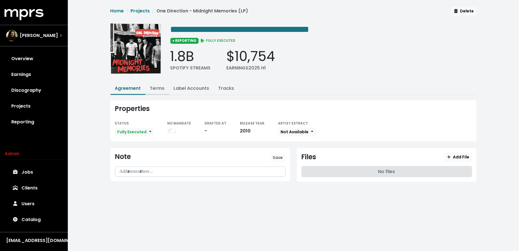
click at [162, 88] on link "Terms" at bounding box center [157, 88] width 15 height 6
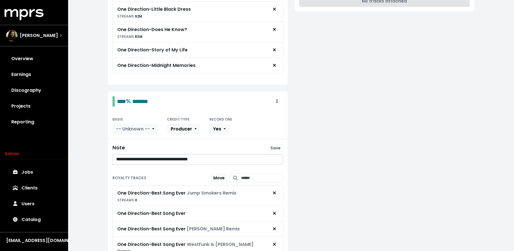
scroll to position [467, 0]
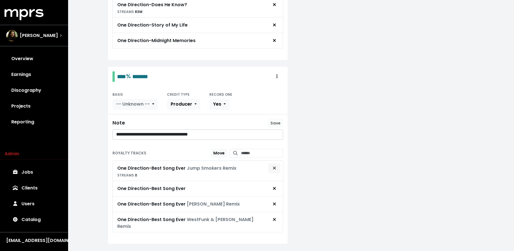
click at [276, 166] on icon "Remove royalty target" at bounding box center [274, 168] width 3 height 5
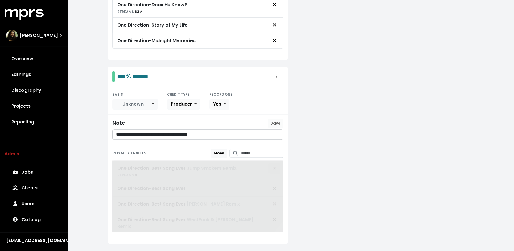
scroll to position [447, 0]
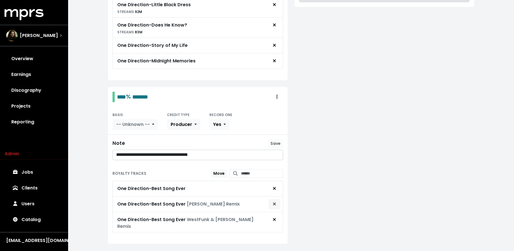
click at [276, 201] on span "Remove royalty target" at bounding box center [274, 204] width 5 height 7
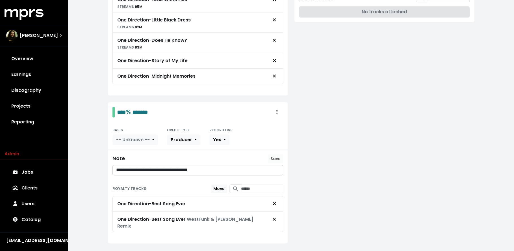
click at [276, 217] on icon "Remove royalty target" at bounding box center [274, 219] width 3 height 5
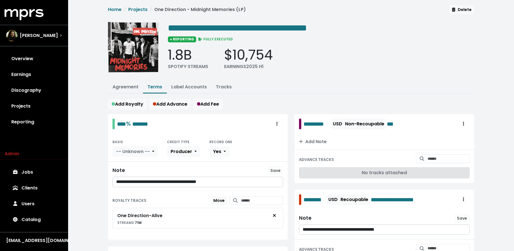
scroll to position [0, 0]
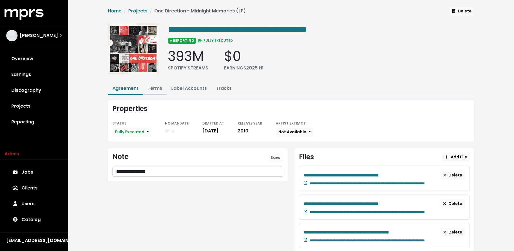
click at [156, 89] on link "Terms" at bounding box center [155, 88] width 15 height 6
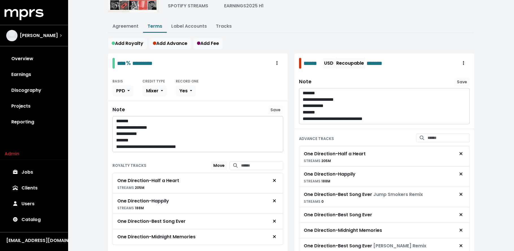
scroll to position [101, 0]
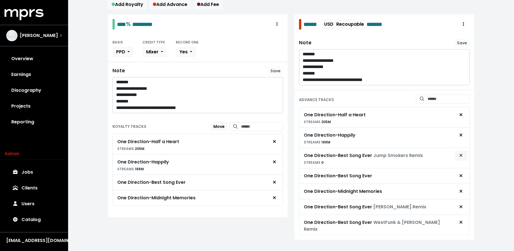
click at [459, 153] on span "Remove advance target" at bounding box center [460, 155] width 5 height 7
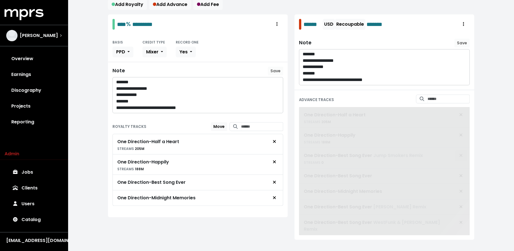
scroll to position [84, 0]
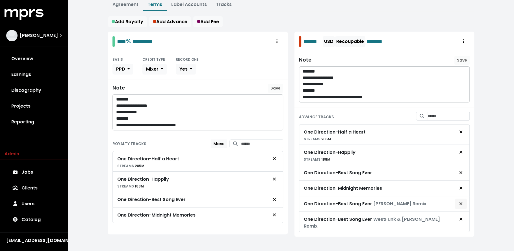
click at [459, 203] on span "Remove advance target" at bounding box center [460, 204] width 5 height 7
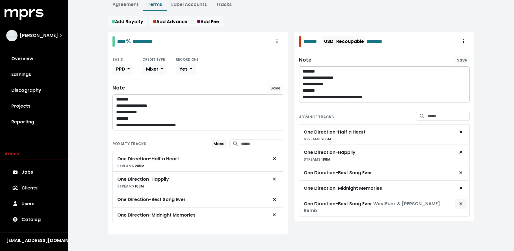
click at [461, 202] on icon "Remove advance target" at bounding box center [460, 203] width 3 height 5
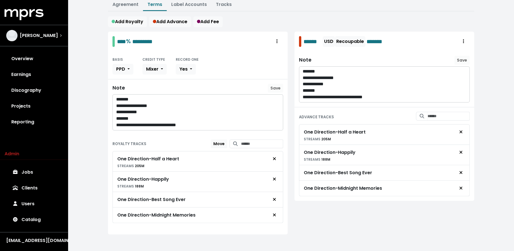
scroll to position [0, 0]
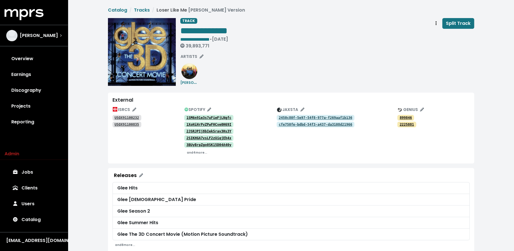
click at [132, 117] on tt "USQX91100232" at bounding box center [126, 118] width 25 height 4
click at [123, 124] on tt "USQX91100835" at bounding box center [126, 125] width 25 height 4
click at [123, 114] on div "USQX91100232" at bounding box center [148, 117] width 72 height 7
click at [123, 117] on tt "USQX91100232" at bounding box center [126, 118] width 25 height 4
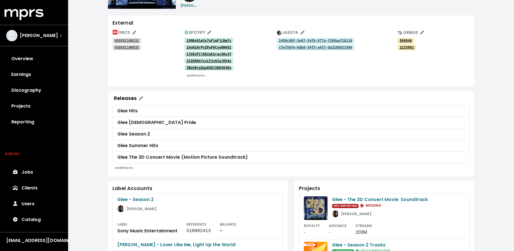
scroll to position [78, 0]
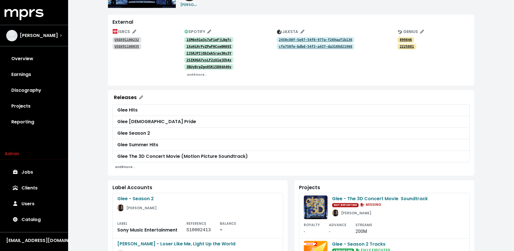
click at [124, 166] on small "and 8 more..." at bounding box center [125, 167] width 20 height 4
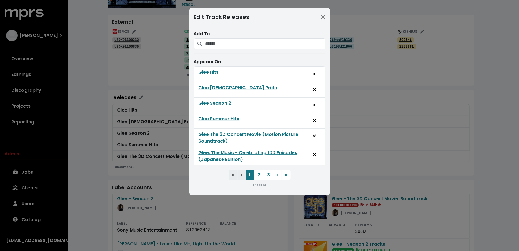
click at [94, 176] on div "Edit Track Releases Add To Appears On Glee Hits Glee LGBTQIA+ Pride Glee Season…" at bounding box center [259, 125] width 519 height 251
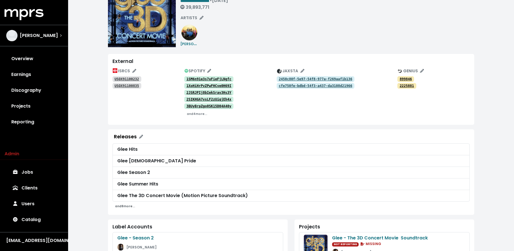
scroll to position [6, 0]
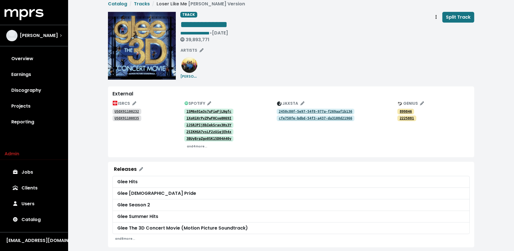
click at [127, 110] on tt "USQX91100232" at bounding box center [126, 112] width 25 height 4
click at [127, 118] on tt "USQX91100835" at bounding box center [126, 118] width 25 height 4
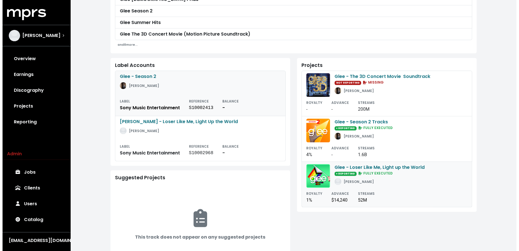
scroll to position [0, 0]
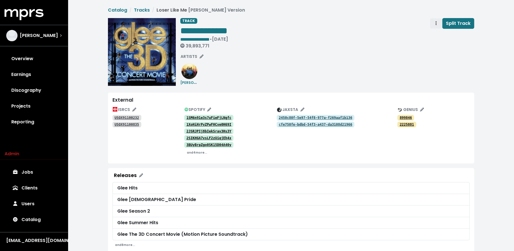
click at [436, 23] on icon "Track actions" at bounding box center [435, 23] width 1 height 4
click at [397, 55] on div "**********" at bounding box center [327, 52] width 294 height 68
click at [458, 24] on span "Split Track" at bounding box center [458, 23] width 25 height 6
click at [38, 176] on link "Jobs 1" at bounding box center [34, 172] width 59 height 16
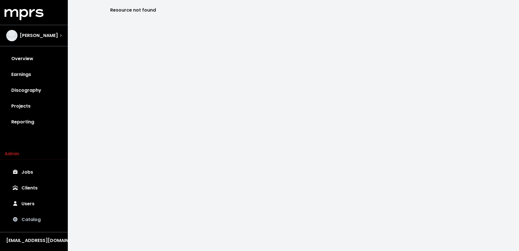
click at [27, 219] on link "Catalog" at bounding box center [34, 220] width 59 height 16
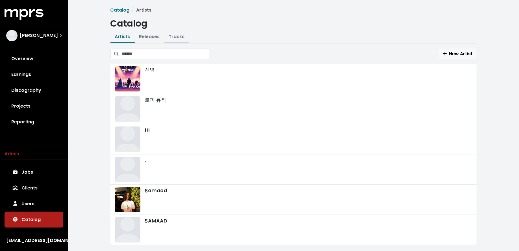
click at [175, 36] on link "Tracks" at bounding box center [177, 36] width 16 height 6
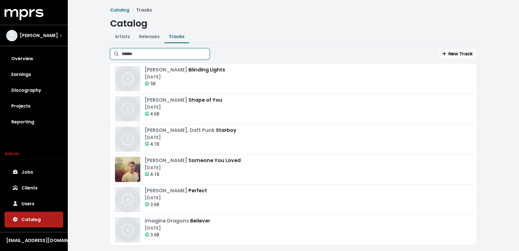
click at [176, 51] on input "Search tracks" at bounding box center [165, 54] width 87 height 11
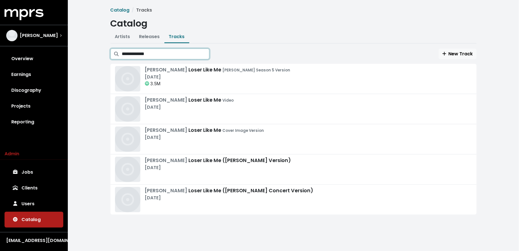
type input "**********"
click at [203, 81] on div "3.5M" at bounding box center [218, 84] width 146 height 7
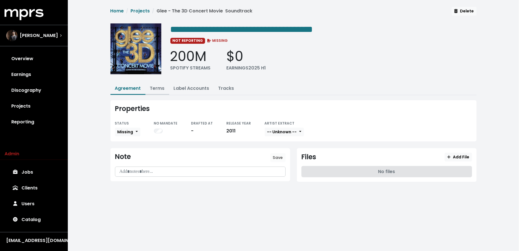
click at [159, 88] on link "Terms" at bounding box center [157, 88] width 15 height 6
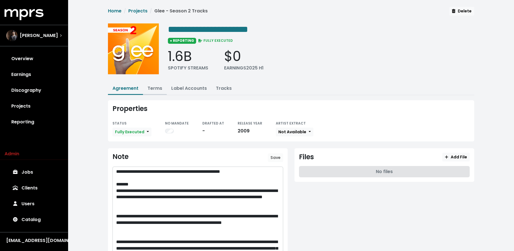
click at [159, 88] on link "Terms" at bounding box center [155, 88] width 15 height 6
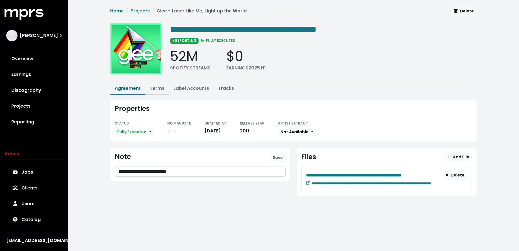
click at [161, 87] on link "Terms" at bounding box center [157, 88] width 15 height 6
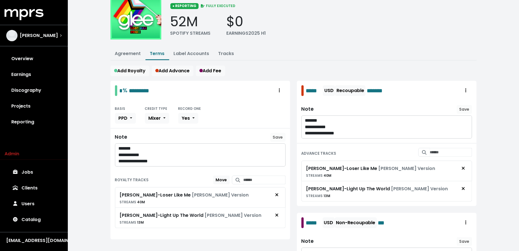
scroll to position [36, 0]
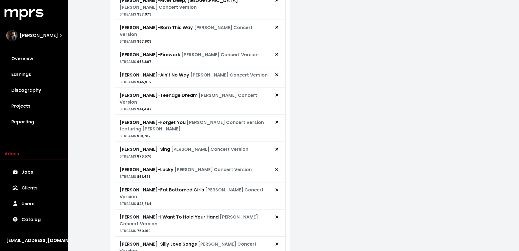
scroll to position [411, 0]
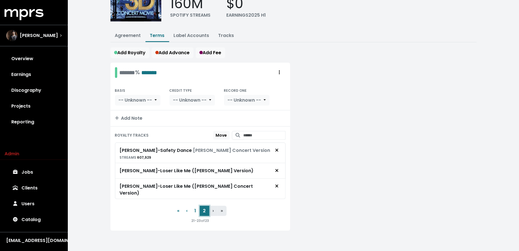
scroll to position [45, 0]
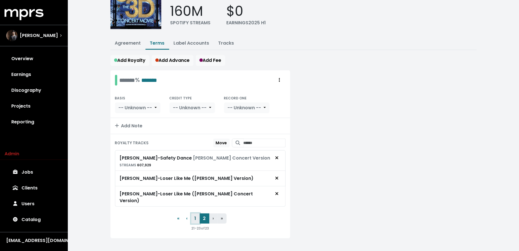
click at [197, 214] on button "1" at bounding box center [195, 219] width 8 height 10
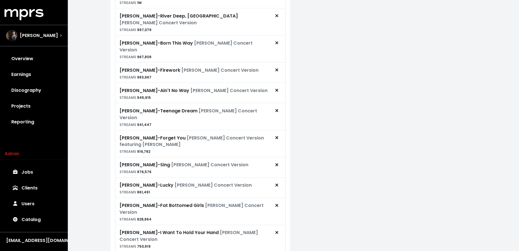
scroll to position [411, 0]
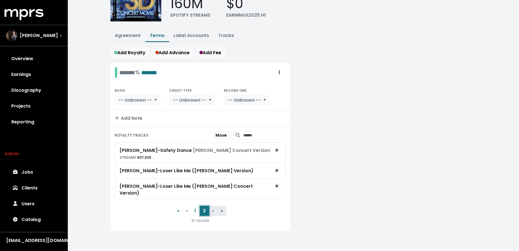
scroll to position [45, 0]
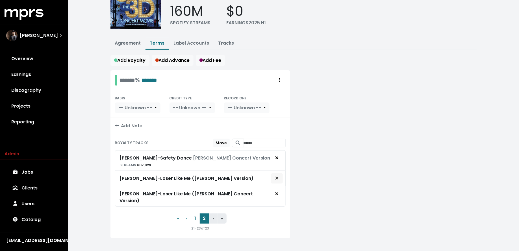
click at [276, 177] on icon "Remove royalty target" at bounding box center [276, 178] width 3 height 3
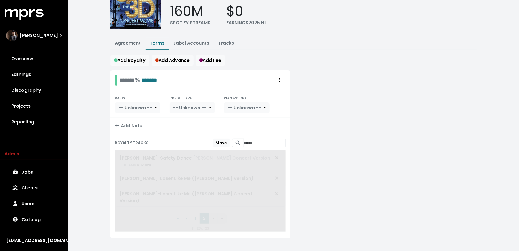
scroll to position [30, 0]
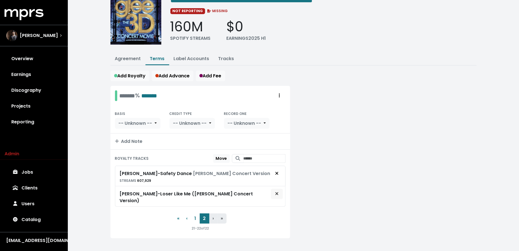
click at [276, 193] on icon "Remove royalty target" at bounding box center [276, 194] width 3 height 5
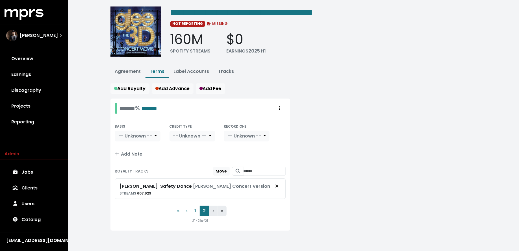
scroll to position [14, 0]
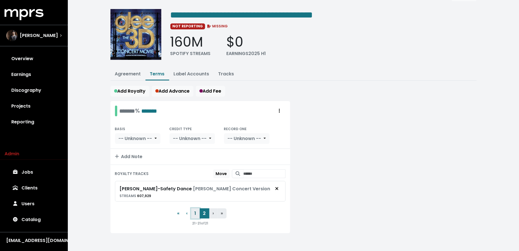
click at [194, 212] on button "1" at bounding box center [195, 214] width 8 height 10
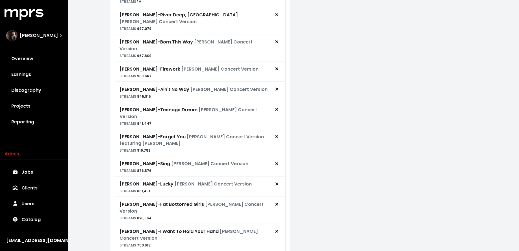
scroll to position [411, 0]
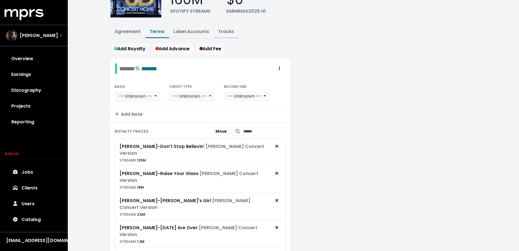
click at [226, 31] on link "Tracks" at bounding box center [226, 31] width 16 height 6
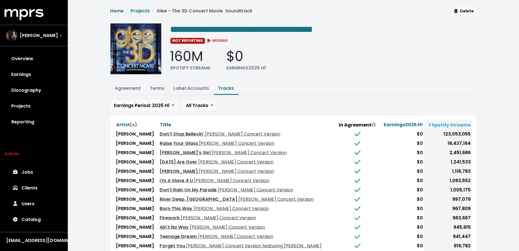
click at [160, 122] on span "Title" at bounding box center [165, 125] width 11 height 6
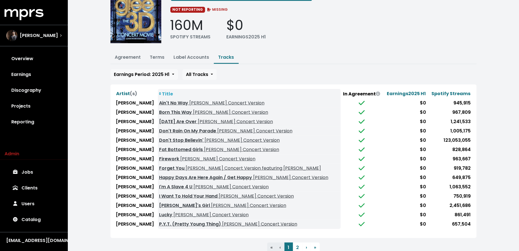
scroll to position [48, 0]
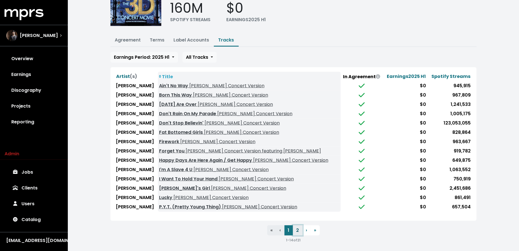
click at [297, 225] on button "2" at bounding box center [298, 230] width 10 height 10
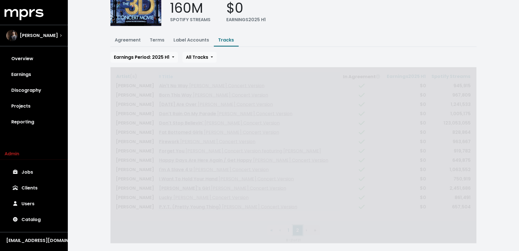
scroll to position [0, 0]
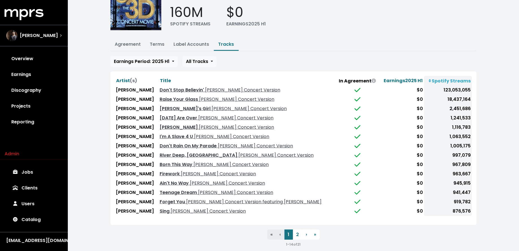
scroll to position [46, 0]
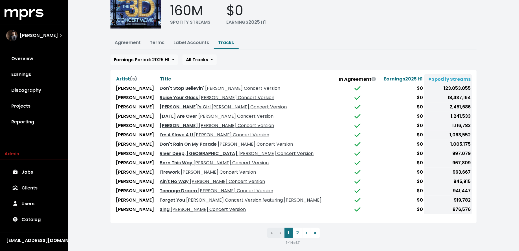
click at [160, 77] on span "Title" at bounding box center [165, 79] width 11 height 6
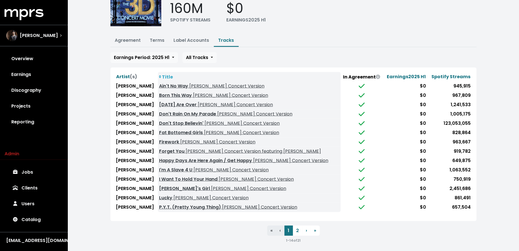
scroll to position [48, 0]
click at [296, 229] on button "2" at bounding box center [298, 230] width 10 height 10
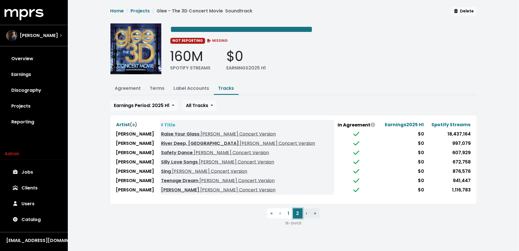
scroll to position [0, 0]
click at [158, 87] on link "Terms" at bounding box center [157, 88] width 15 height 6
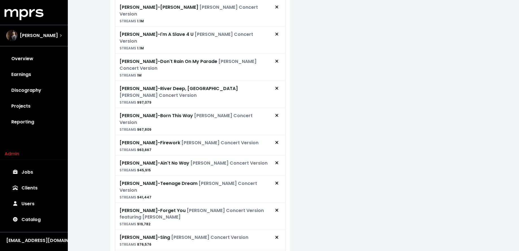
scroll to position [395, 0]
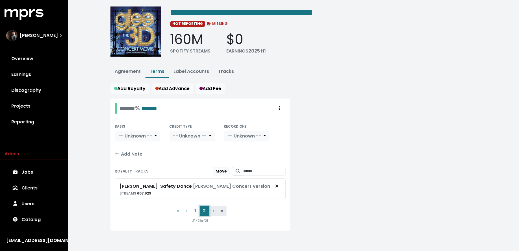
scroll to position [14, 0]
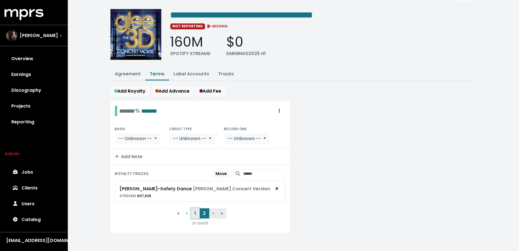
click at [197, 211] on button "1" at bounding box center [195, 214] width 8 height 10
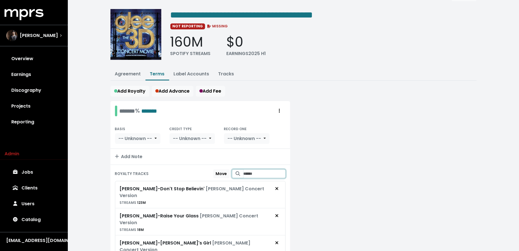
click at [245, 170] on input "Search for tracks by title and link them to this royalty" at bounding box center [265, 174] width 42 height 9
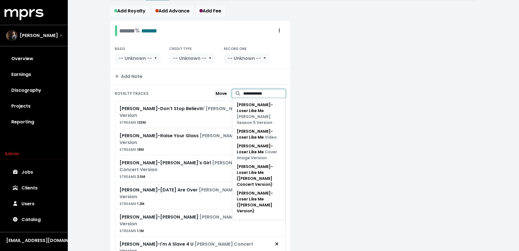
scroll to position [96, 0]
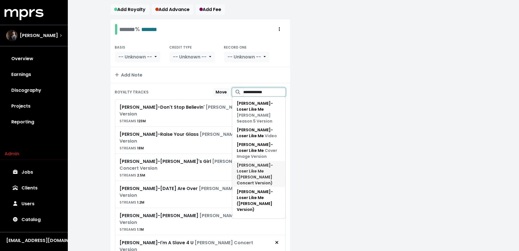
type input "**********"
click at [268, 162] on span "[PERSON_NAME] - Loser Like Me ([PERSON_NAME] Concert Version)" at bounding box center [255, 173] width 36 height 23
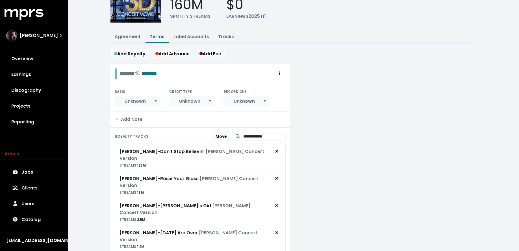
scroll to position [15, 0]
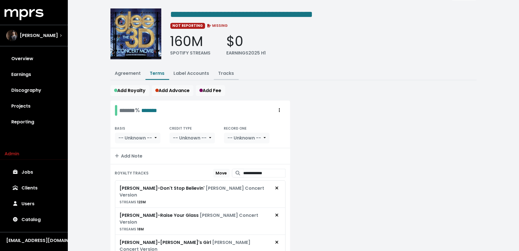
click at [224, 74] on link "Tracks" at bounding box center [226, 73] width 16 height 6
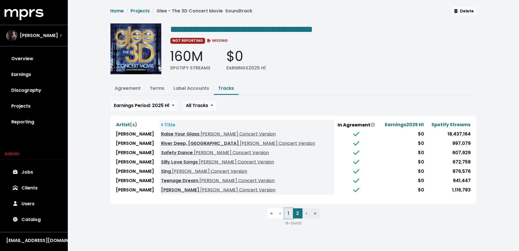
click at [288, 213] on button "1" at bounding box center [289, 214] width 8 height 10
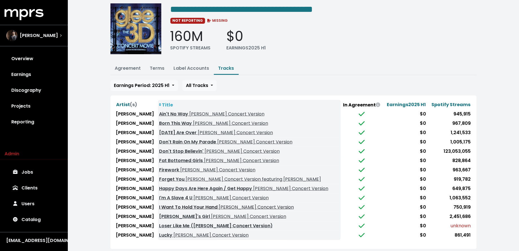
scroll to position [48, 0]
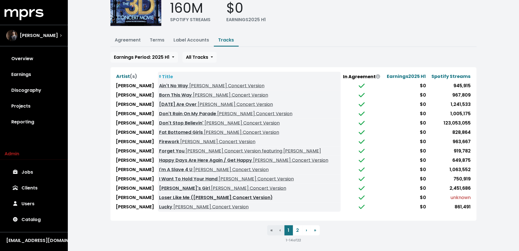
click at [163, 194] on link "Loser Like Me ([PERSON_NAME] Concert Version)" at bounding box center [216, 197] width 114 height 6
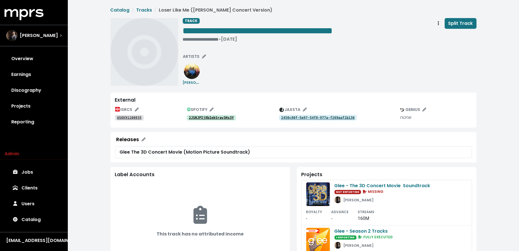
click at [214, 117] on tt "2JSRJPIj8bIekSrav3Hs3Y" at bounding box center [211, 118] width 45 height 4
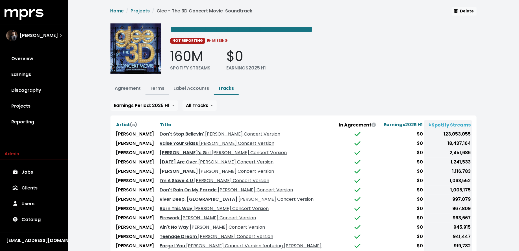
click at [161, 87] on link "Terms" at bounding box center [157, 88] width 15 height 6
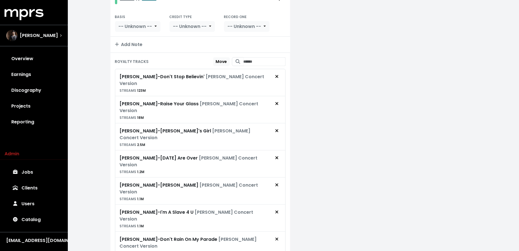
scroll to position [171, 0]
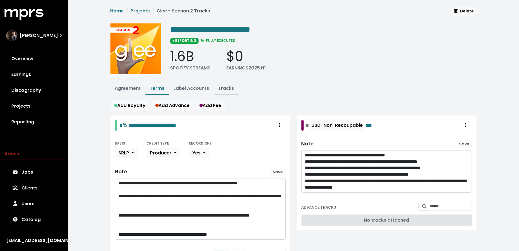
click at [225, 88] on link "Tracks" at bounding box center [226, 88] width 16 height 6
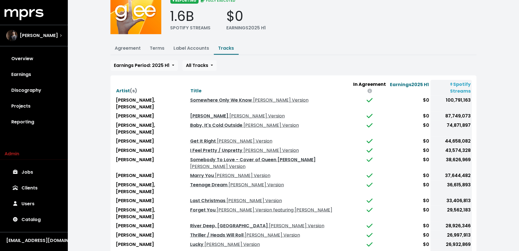
scroll to position [48, 0]
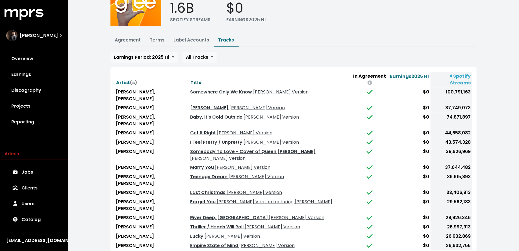
click at [192, 79] on span "Title" at bounding box center [195, 82] width 11 height 6
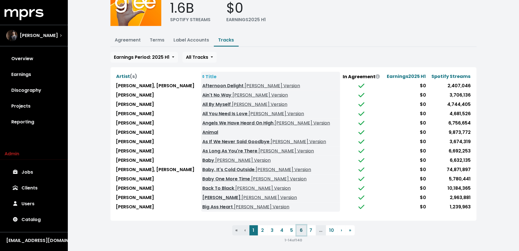
click at [301, 228] on button "6" at bounding box center [302, 230] width 10 height 10
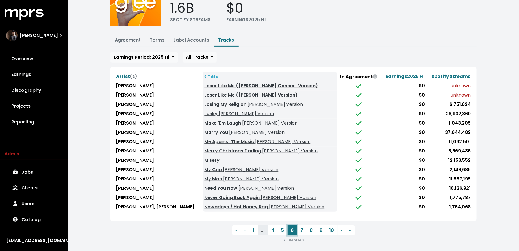
click at [288, 228] on button "6" at bounding box center [293, 230] width 10 height 10
click at [284, 228] on button "5" at bounding box center [283, 230] width 10 height 10
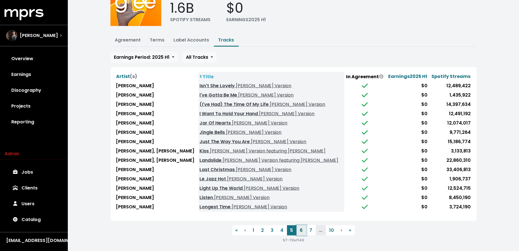
click at [299, 226] on button "6" at bounding box center [302, 230] width 10 height 10
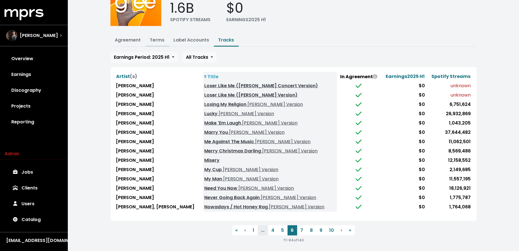
click at [153, 41] on link "Terms" at bounding box center [157, 40] width 15 height 6
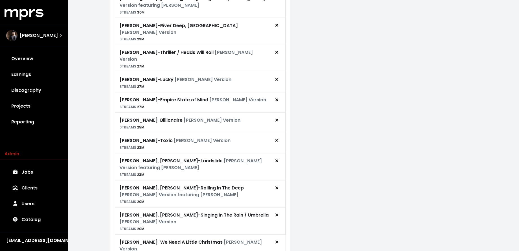
scroll to position [498, 0]
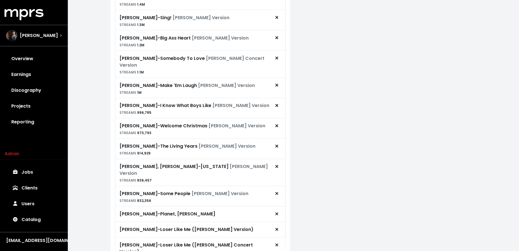
scroll to position [415, 0]
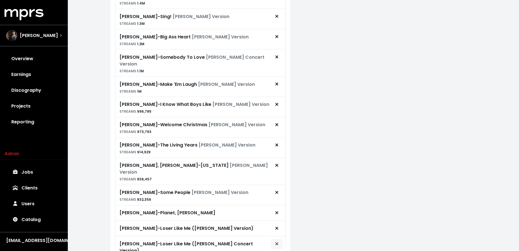
click at [277, 243] on icon "Remove royalty target" at bounding box center [276, 244] width 3 height 3
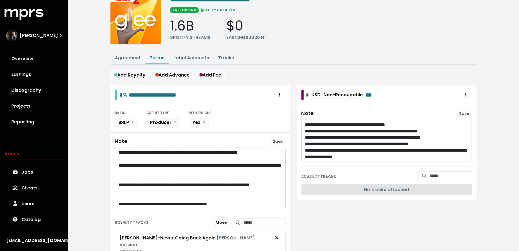
scroll to position [0, 0]
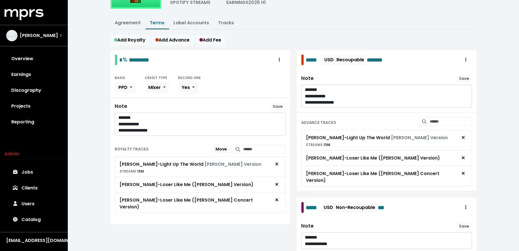
scroll to position [64, 0]
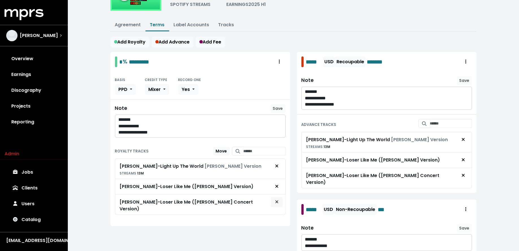
click at [274, 198] on button "Remove royalty target" at bounding box center [277, 202] width 12 height 11
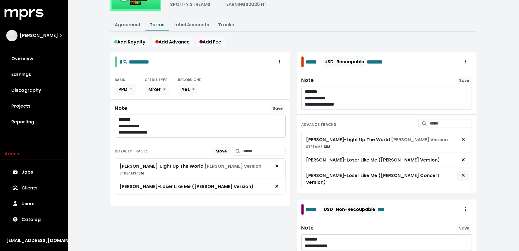
click at [465, 175] on span "Remove advance target" at bounding box center [463, 175] width 5 height 7
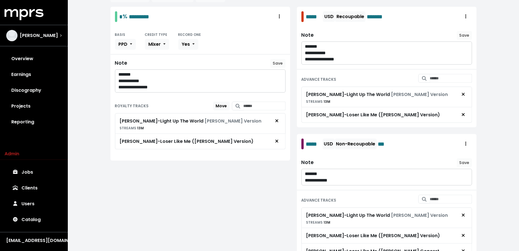
scroll to position [137, 0]
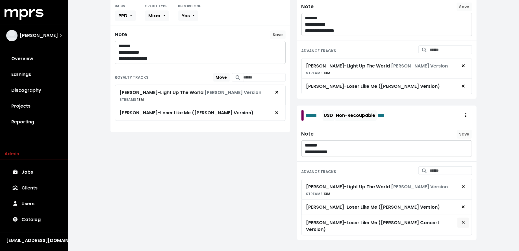
click at [461, 220] on span "Remove advance target" at bounding box center [463, 223] width 5 height 7
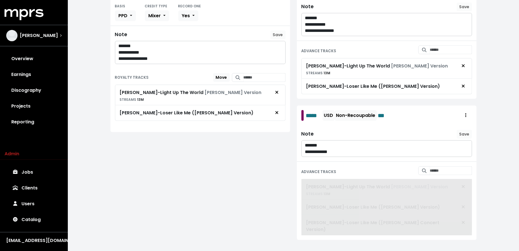
scroll to position [122, 0]
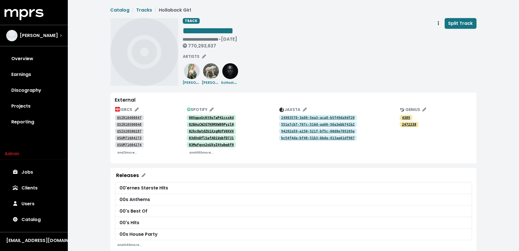
click at [134, 116] on tt "USIR10400847" at bounding box center [129, 118] width 25 height 4
click at [133, 125] on tt "USIR10500048" at bounding box center [129, 125] width 25 height 4
click at [133, 131] on tt "USIV20500287" at bounding box center [129, 131] width 25 height 4
click at [133, 137] on tt "USUM71604273" at bounding box center [129, 138] width 25 height 4
click at [132, 144] on tt "USUM71604274" at bounding box center [129, 145] width 25 height 4
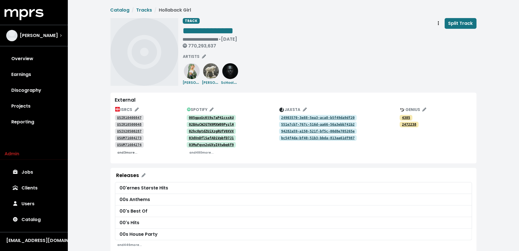
click at [130, 152] on small "and 3 more..." at bounding box center [128, 153] width 20 height 4
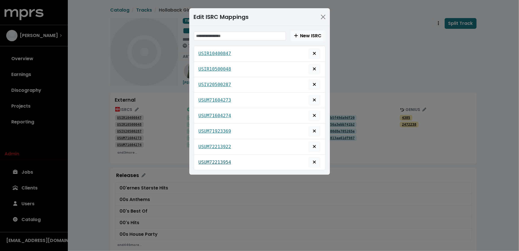
click at [207, 160] on tt "USUM72213954" at bounding box center [215, 162] width 33 height 5
click at [212, 144] on tt "USUM72213922" at bounding box center [215, 146] width 33 height 5
click at [216, 129] on tt "USUM71923369" at bounding box center [215, 131] width 33 height 5
click at [159, 161] on div "Edit ISRC Mappings New ISRC USIR10400847 USIR10500048 USIV20500287 USUM71604273…" at bounding box center [259, 125] width 519 height 251
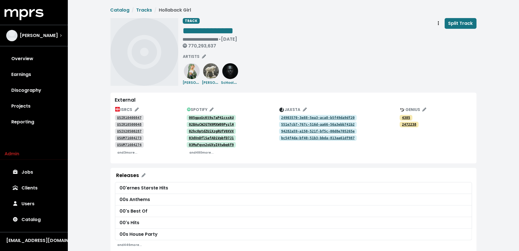
click at [127, 117] on tt "USIR10400847" at bounding box center [129, 118] width 25 height 4
click at [133, 146] on tt "USUM71604274" at bounding box center [129, 145] width 25 height 4
click at [438, 25] on span "Track actions" at bounding box center [438, 23] width 5 height 7
click at [409, 26] on div "**********" at bounding box center [330, 34] width 294 height 33
click at [456, 22] on span "Split Track" at bounding box center [460, 23] width 25 height 6
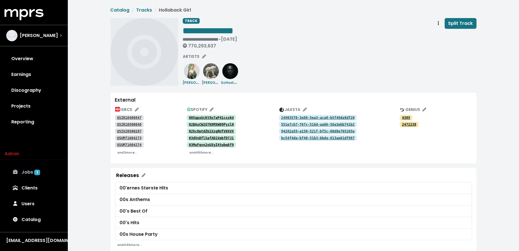
click at [40, 173] on link "Jobs 1" at bounding box center [34, 172] width 59 height 16
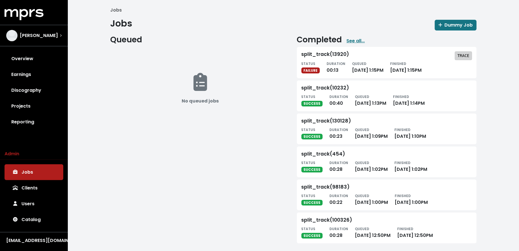
click at [462, 55] on tt "TRACE" at bounding box center [463, 55] width 12 height 5
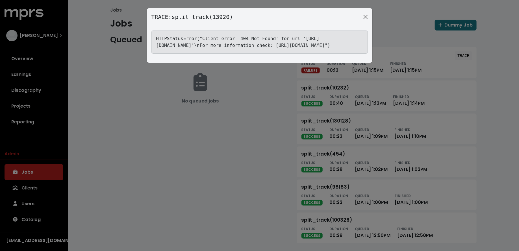
click at [285, 45] on tt "HTTPStatusError("Client error '404 Not Found' for url 'https://jaxsta.com/api/w…" at bounding box center [243, 42] width 174 height 12
copy tt "USIV20500287"
click at [92, 88] on div "TRACE: split_track(13920) HTTPStatusError("Client error '404 Not Found' for url…" at bounding box center [259, 125] width 519 height 251
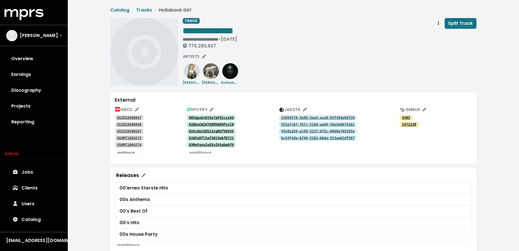
click at [132, 151] on small "and 3 more..." at bounding box center [128, 153] width 20 height 4
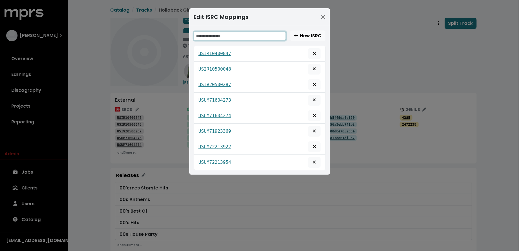
click at [268, 32] on input "text" at bounding box center [240, 36] width 92 height 9
paste input "**********"
type input "**********"
click at [318, 83] on button "Delete mapping for this ISRC" at bounding box center [314, 84] width 12 height 11
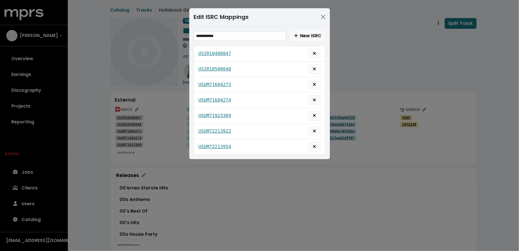
click at [344, 81] on div "**********" at bounding box center [259, 125] width 519 height 251
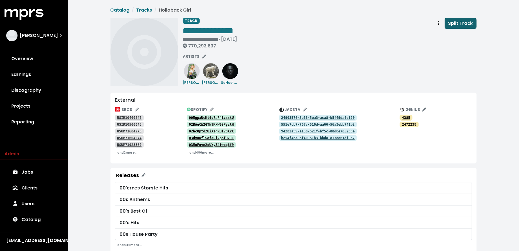
click at [466, 26] on span "Split Track" at bounding box center [460, 23] width 25 height 6
click at [42, 171] on link "Jobs 1" at bounding box center [34, 172] width 59 height 16
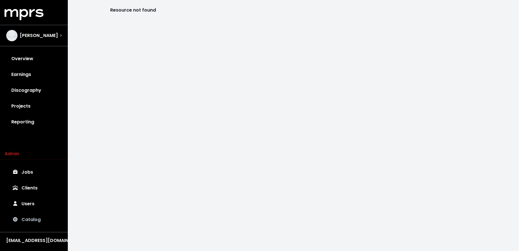
click at [32, 223] on link "Catalog" at bounding box center [34, 220] width 59 height 16
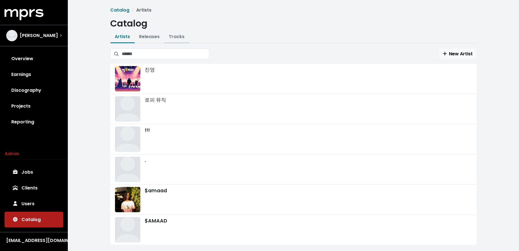
click at [180, 33] on button "Tracks" at bounding box center [176, 37] width 25 height 12
click at [177, 37] on link "Tracks" at bounding box center [177, 36] width 16 height 6
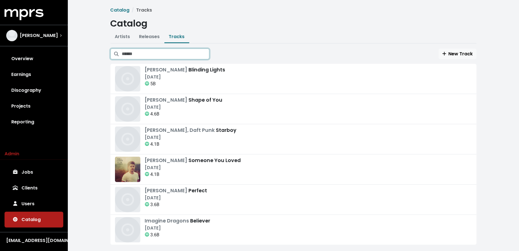
click at [177, 51] on input "Search tracks" at bounding box center [165, 54] width 87 height 11
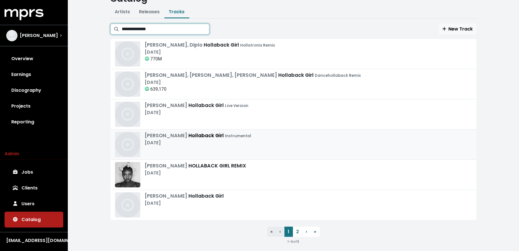
scroll to position [25, 0]
type input "**********"
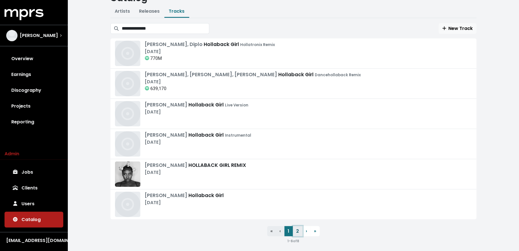
click at [296, 228] on link "2" at bounding box center [298, 231] width 10 height 10
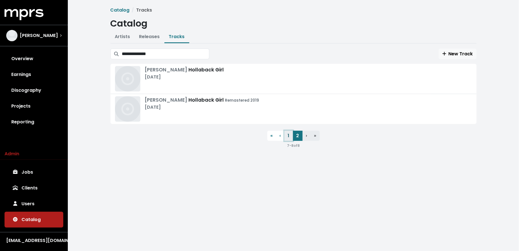
click at [290, 139] on link "1" at bounding box center [289, 136] width 8 height 10
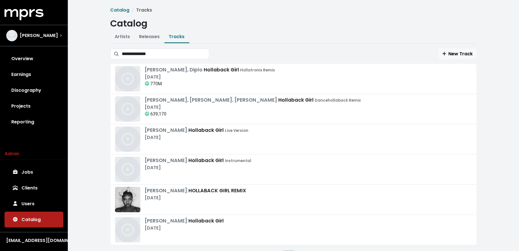
scroll to position [29, 0]
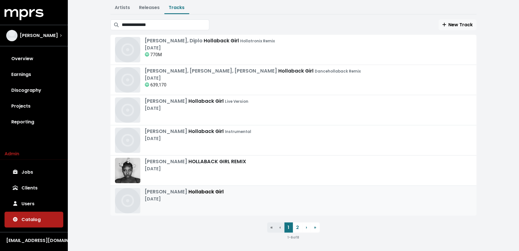
click at [239, 190] on div "[PERSON_NAME] Girl [DATE]" at bounding box center [293, 200] width 357 height 25
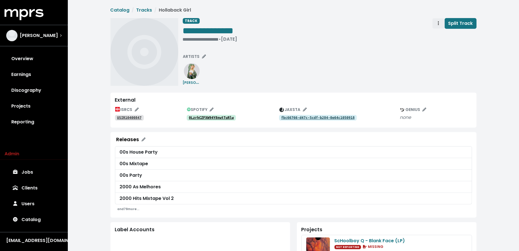
click at [436, 23] on button "Track actions" at bounding box center [438, 23] width 12 height 11
click at [438, 34] on link "Merge" at bounding box center [455, 35] width 45 height 9
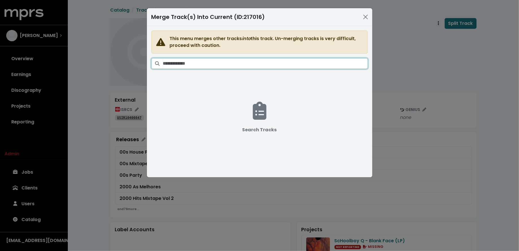
click at [267, 65] on input "Search tracks" at bounding box center [265, 63] width 205 height 11
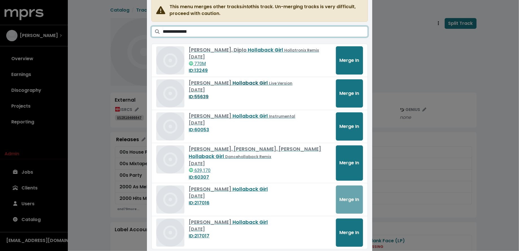
scroll to position [68, 0]
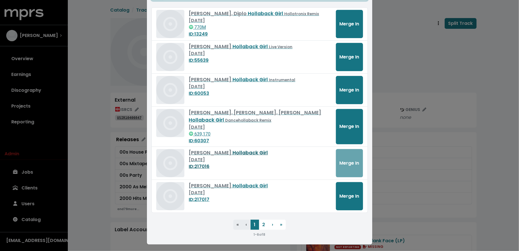
type input "**********"
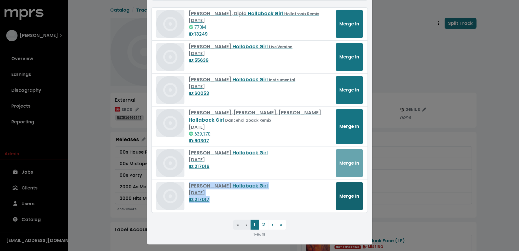
click at [340, 198] on span "Merge In" at bounding box center [350, 196] width 20 height 6
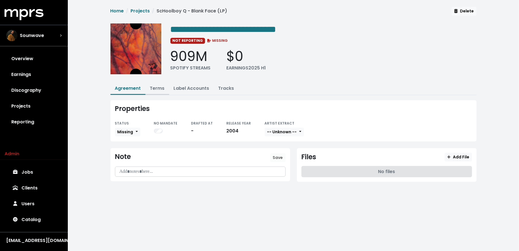
click at [156, 87] on link "Terms" at bounding box center [157, 88] width 15 height 6
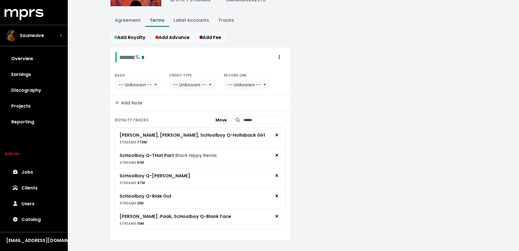
scroll to position [75, 0]
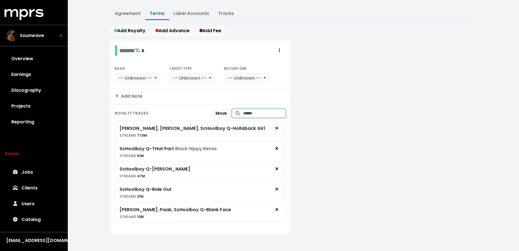
click at [248, 110] on input "Search for tracks by title and link them to this royalty" at bounding box center [265, 113] width 42 height 9
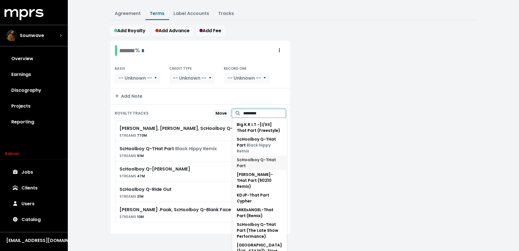
type input "*********"
click at [268, 157] on span "ScHoolboy Q - THat Part" at bounding box center [256, 163] width 39 height 12
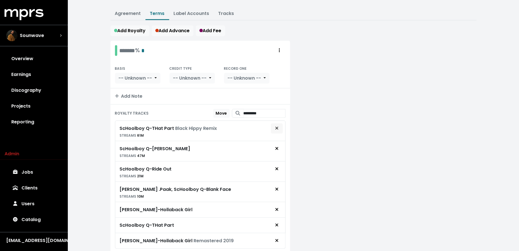
click at [277, 128] on icon "Remove royalty target" at bounding box center [276, 128] width 3 height 5
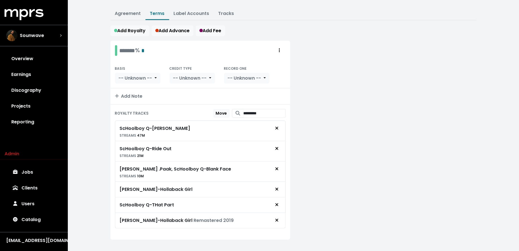
scroll to position [80, 0]
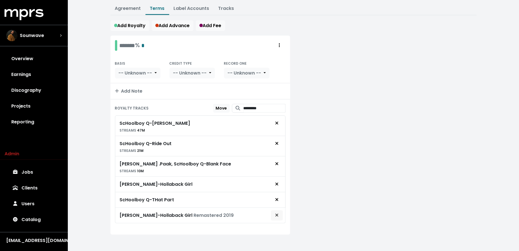
click at [279, 213] on icon "Remove royalty target" at bounding box center [276, 215] width 3 height 5
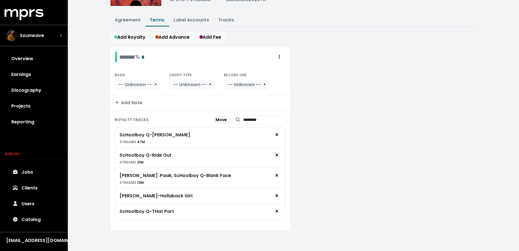
scroll to position [65, 0]
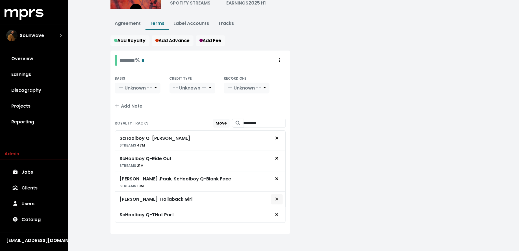
click at [276, 197] on icon "Remove royalty target" at bounding box center [276, 199] width 3 height 5
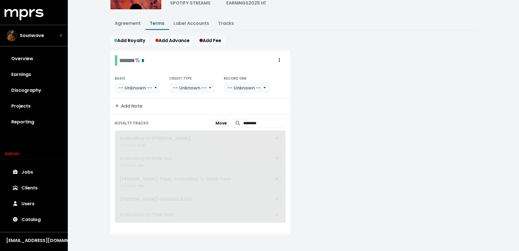
scroll to position [50, 0]
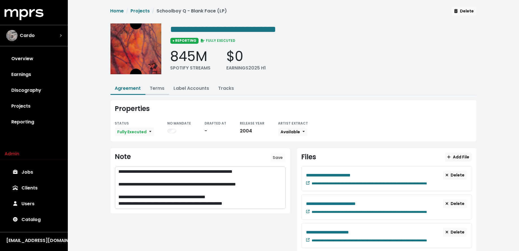
click at [155, 87] on link "Terms" at bounding box center [157, 88] width 15 height 6
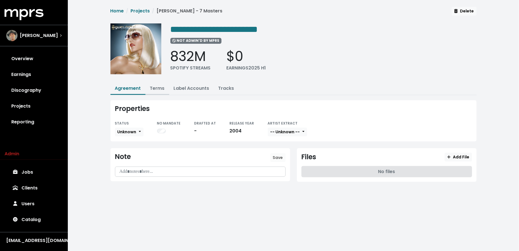
click at [155, 90] on link "Terms" at bounding box center [157, 88] width 15 height 6
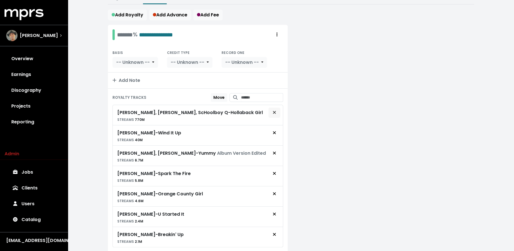
scroll to position [88, 0]
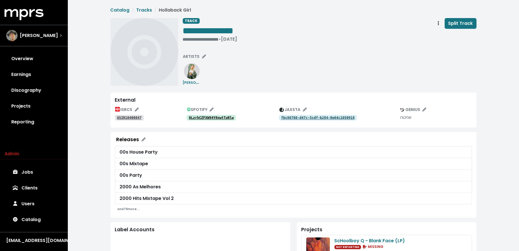
click at [216, 117] on tt "0LzrhCZFXW94Y8nwtTuRlw" at bounding box center [211, 118] width 45 height 4
click at [130, 117] on tt "USIR10400847" at bounding box center [129, 118] width 25 height 4
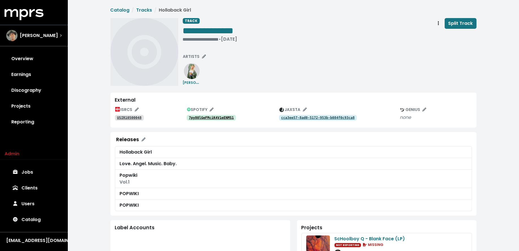
click at [214, 117] on tt "7py80lGeFMciK4V1eENMS1" at bounding box center [211, 118] width 45 height 4
click at [123, 119] on tt "USIR10500048" at bounding box center [129, 118] width 25 height 4
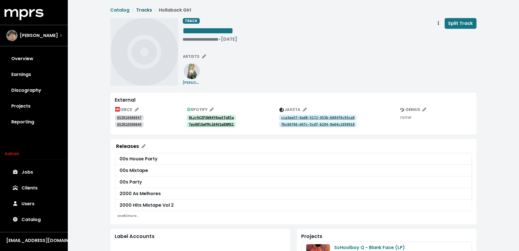
click at [143, 9] on link "Tracks" at bounding box center [144, 10] width 16 height 6
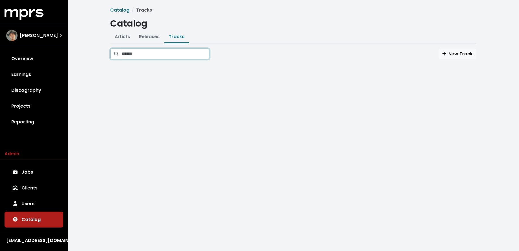
click at [169, 56] on input "Search tracks" at bounding box center [165, 54] width 87 height 11
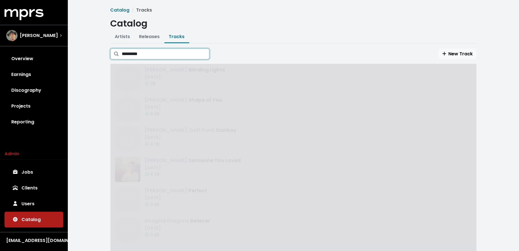
type input "*********"
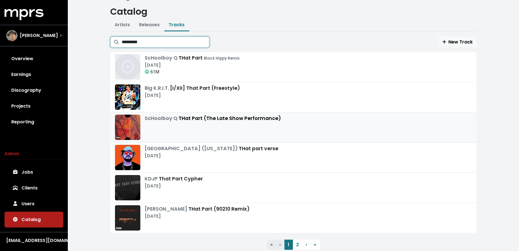
scroll to position [29, 0]
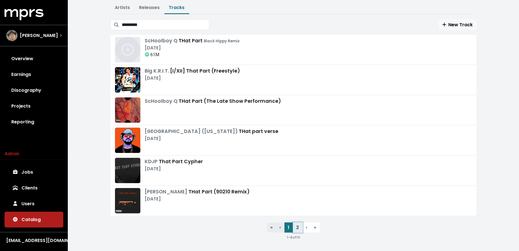
click at [299, 225] on link "2" at bounding box center [298, 228] width 10 height 10
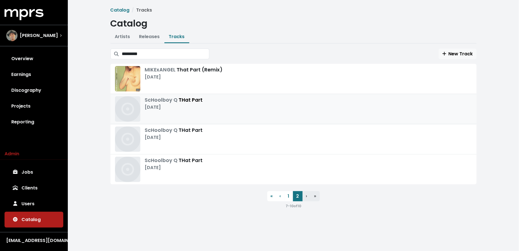
click at [231, 115] on div "ScHoolboy Q THat Part Jan 1st, 2016" at bounding box center [293, 108] width 357 height 25
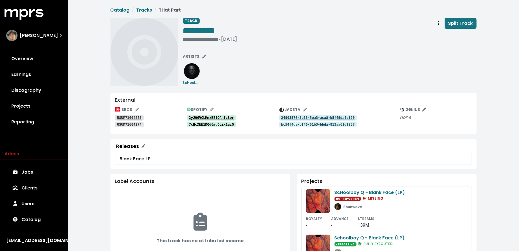
click at [216, 117] on tt "2yJ9GVCLMmzBBfQAnfzlwr" at bounding box center [211, 118] width 45 height 4
click at [214, 125] on tt "7cHcXNN1DQd6mqOLix1azG" at bounding box center [211, 125] width 45 height 4
click at [131, 116] on tt "USUM71604273" at bounding box center [129, 118] width 25 height 4
click at [131, 123] on tt "USUM71604274" at bounding box center [129, 125] width 25 height 4
click at [437, 27] on button "Track actions" at bounding box center [438, 23] width 12 height 11
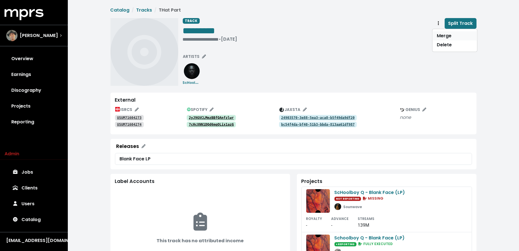
click at [439, 34] on link "Merge" at bounding box center [455, 35] width 45 height 9
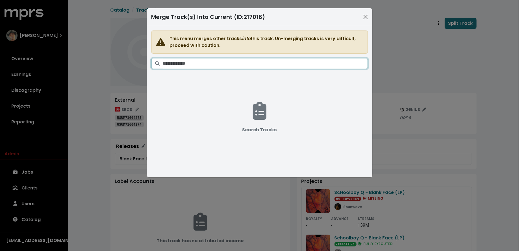
click at [231, 58] on input "Search tracks" at bounding box center [265, 63] width 205 height 11
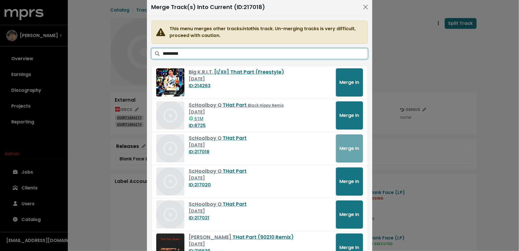
scroll to position [12, 0]
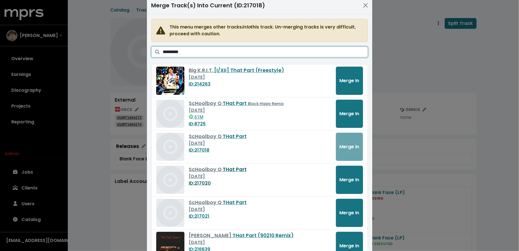
type input "*********"
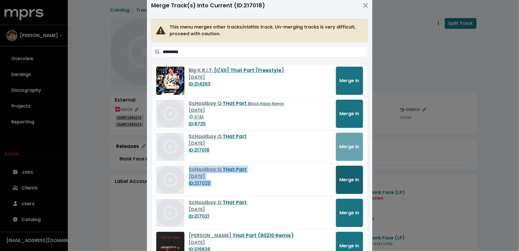
click at [343, 180] on span "Merge In" at bounding box center [350, 180] width 20 height 6
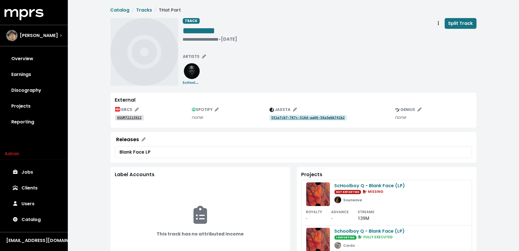
click at [134, 114] on div "USUM72213922" at bounding box center [153, 117] width 77 height 7
click at [133, 118] on tt "USUM72213922" at bounding box center [129, 118] width 25 height 4
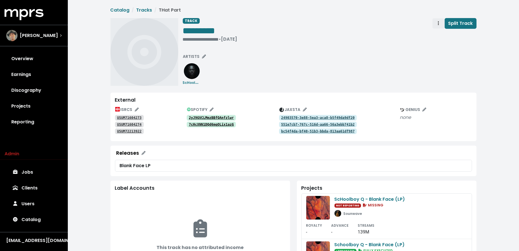
click at [437, 26] on span "Track actions" at bounding box center [438, 23] width 5 height 7
click at [437, 35] on link "Merge" at bounding box center [455, 35] width 45 height 9
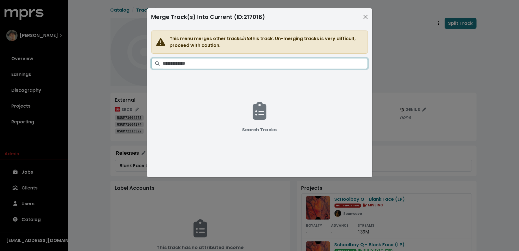
click at [281, 62] on input "Search tracks" at bounding box center [265, 63] width 205 height 11
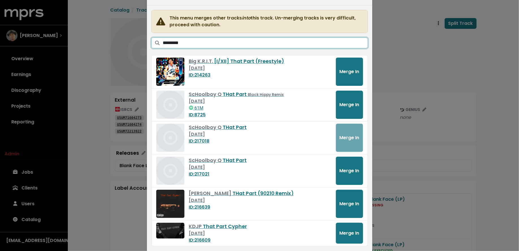
scroll to position [21, 0]
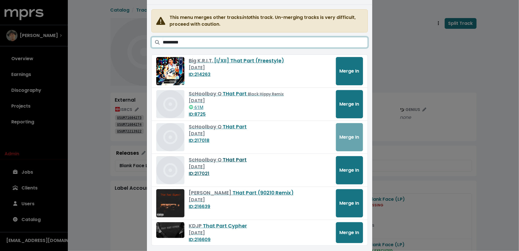
type input "*********"
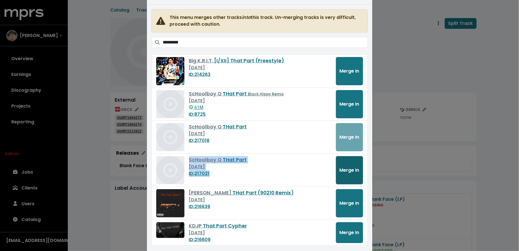
click at [344, 172] on span "Merge In" at bounding box center [350, 170] width 20 height 6
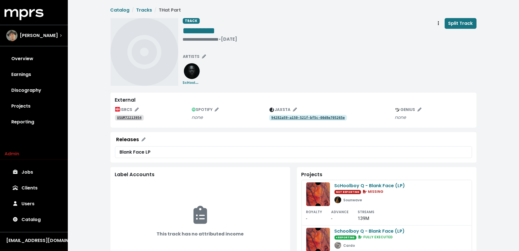
click at [136, 117] on tt "USUM72213954" at bounding box center [129, 118] width 25 height 4
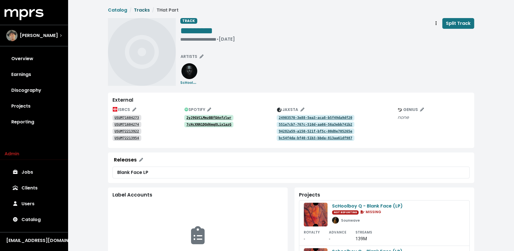
click at [141, 8] on link "Tracks" at bounding box center [142, 10] width 16 height 6
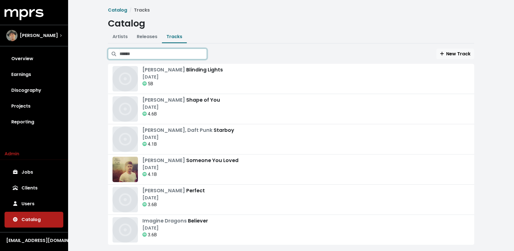
click at [180, 54] on input "Search tracks" at bounding box center [163, 54] width 87 height 11
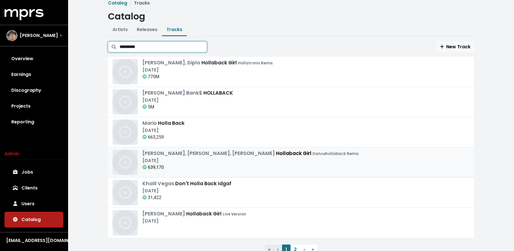
scroll to position [29, 0]
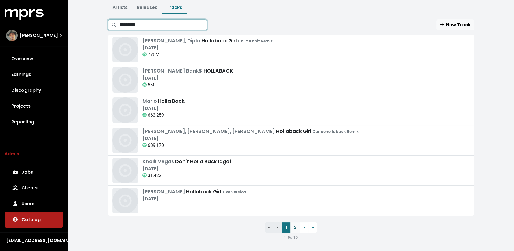
type input "*********"
click at [293, 228] on link "2" at bounding box center [295, 228] width 10 height 10
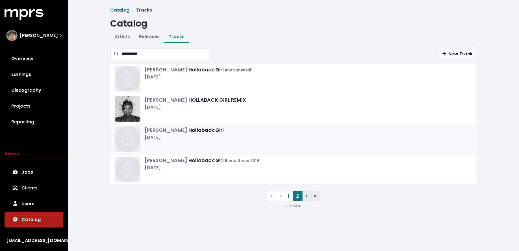
click at [258, 136] on div "[PERSON_NAME] Girl [DATE]" at bounding box center [293, 139] width 357 height 25
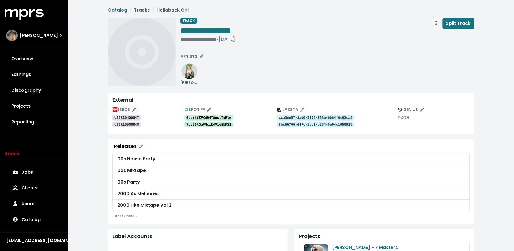
click at [126, 109] on span "ISRCS" at bounding box center [124, 110] width 23 height 6
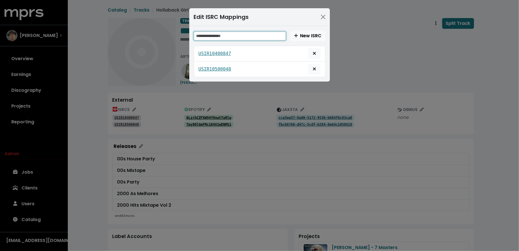
click at [225, 35] on input "text" at bounding box center [240, 36] width 92 height 9
paste input "**********"
type input "**********"
click at [324, 14] on button "Close" at bounding box center [323, 16] width 9 height 9
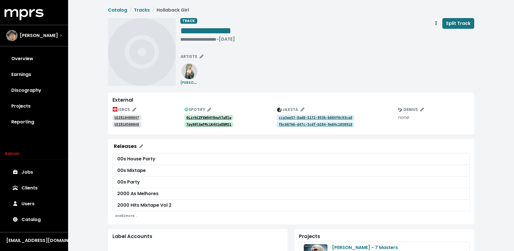
click at [142, 6] on div "**********" at bounding box center [291, 229] width 446 height 458
click at [142, 10] on link "Tracks" at bounding box center [142, 10] width 16 height 6
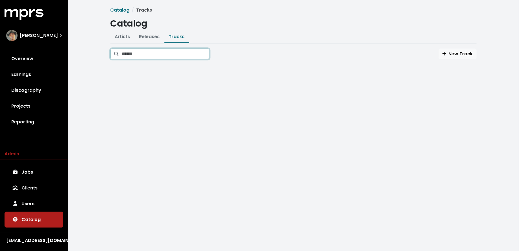
click at [178, 55] on input "Search tracks" at bounding box center [165, 54] width 87 height 11
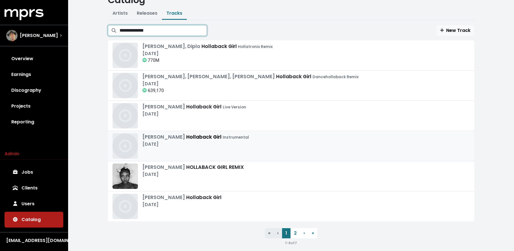
scroll to position [29, 0]
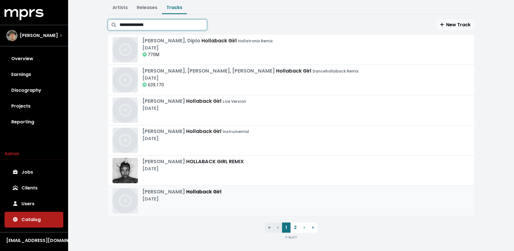
type input "**********"
click at [263, 204] on div "[PERSON_NAME] Girl [DATE]" at bounding box center [290, 200] width 357 height 25
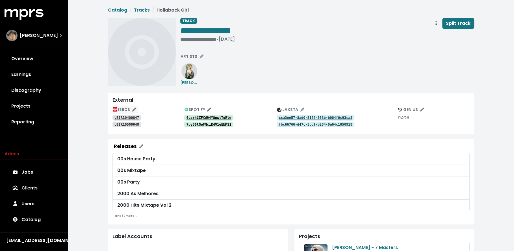
click at [128, 106] on button "ISRCS" at bounding box center [124, 109] width 29 height 9
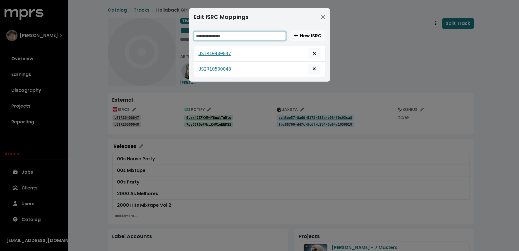
click at [224, 35] on input "text" at bounding box center [240, 36] width 92 height 9
paste input "**********"
type input "**********"
drag, startPoint x: 231, startPoint y: 104, endPoint x: 237, endPoint y: 98, distance: 8.2
click at [231, 104] on div "**********" at bounding box center [259, 125] width 519 height 251
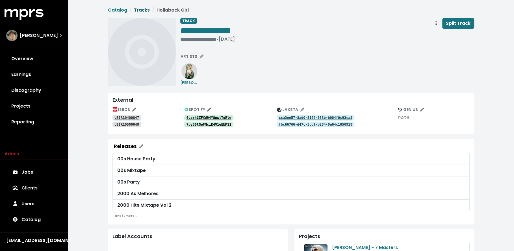
click at [144, 9] on link "Tracks" at bounding box center [142, 10] width 16 height 6
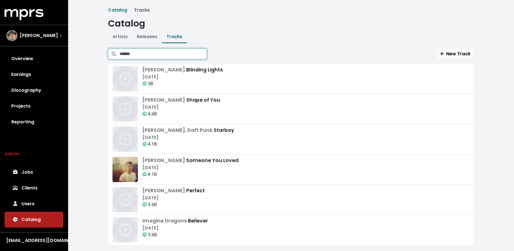
click at [172, 57] on input "Search tracks" at bounding box center [163, 54] width 87 height 11
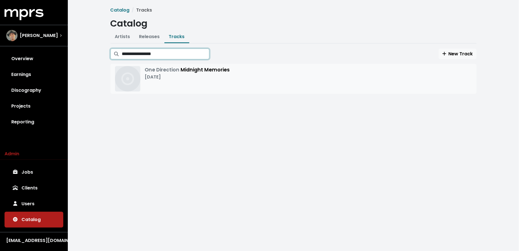
type input "**********"
click at [235, 76] on div "One Direction Midnight Memories [DATE]" at bounding box center [293, 78] width 357 height 25
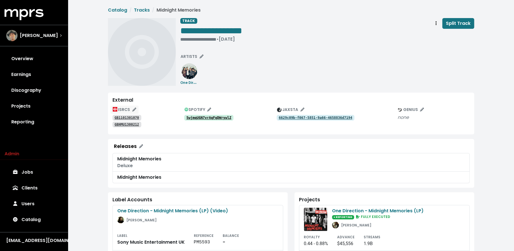
click at [124, 110] on span "ISRCS" at bounding box center [124, 110] width 23 height 6
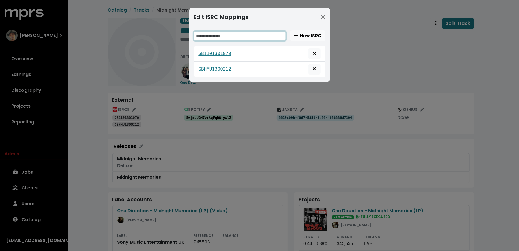
click at [221, 38] on input "text" at bounding box center [240, 36] width 92 height 9
paste input "**********"
type input "**********"
click at [216, 144] on div "**********" at bounding box center [259, 125] width 519 height 251
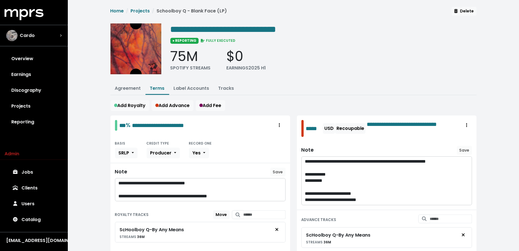
click at [159, 85] on link "Terms" at bounding box center [157, 88] width 15 height 6
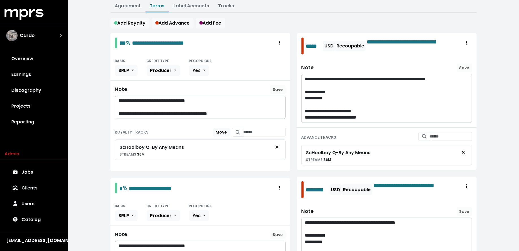
scroll to position [82, 0]
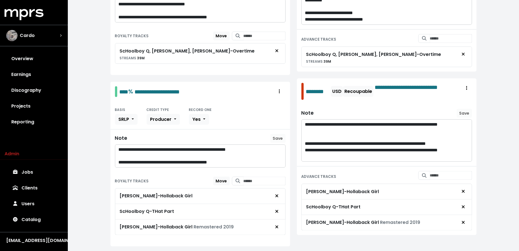
scroll to position [334, 0]
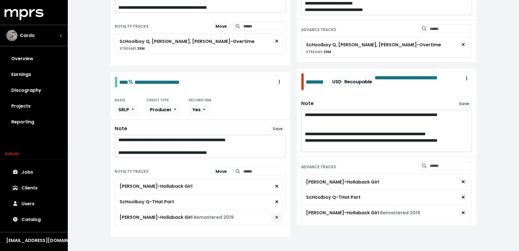
click at [279, 214] on span "Remove royalty target" at bounding box center [276, 217] width 5 height 7
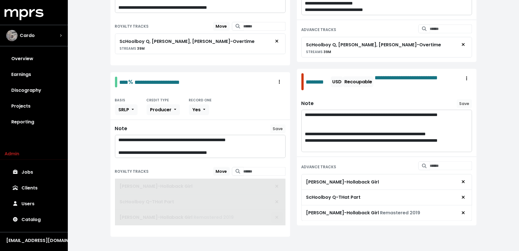
scroll to position [324, 0]
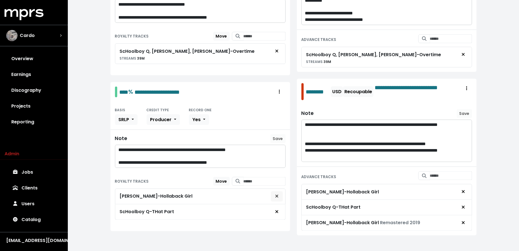
click at [280, 192] on button "Remove royalty target" at bounding box center [277, 196] width 12 height 11
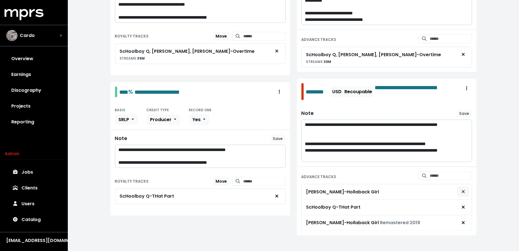
click at [467, 188] on button "Remove advance target" at bounding box center [463, 192] width 12 height 11
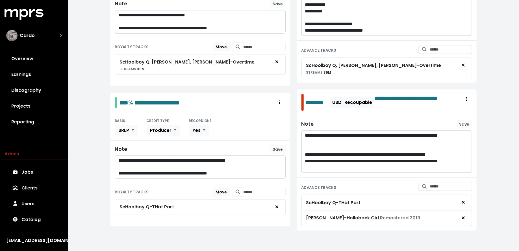
scroll to position [309, 0]
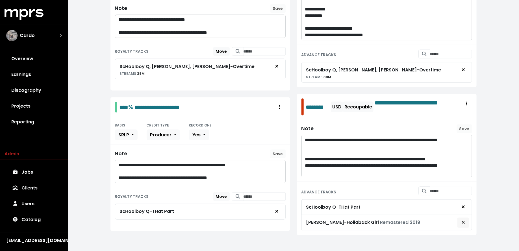
click at [465, 220] on icon "Remove advance target" at bounding box center [463, 222] width 3 height 5
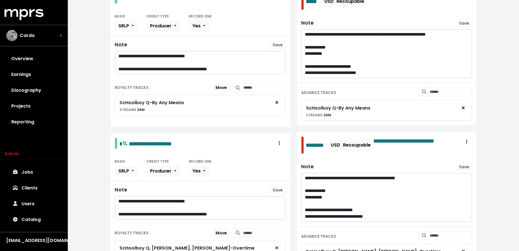
scroll to position [0, 0]
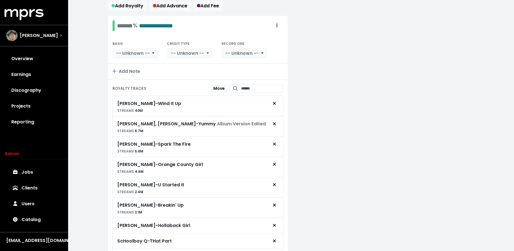
scroll to position [140, 0]
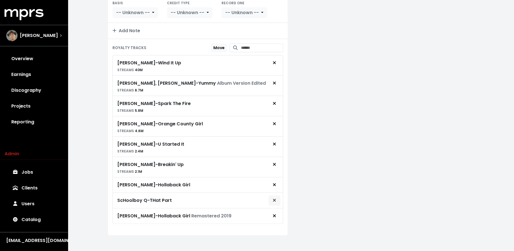
click at [275, 198] on icon "Remove royalty target" at bounding box center [274, 200] width 3 height 5
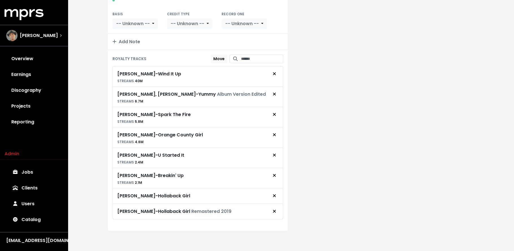
scroll to position [125, 0]
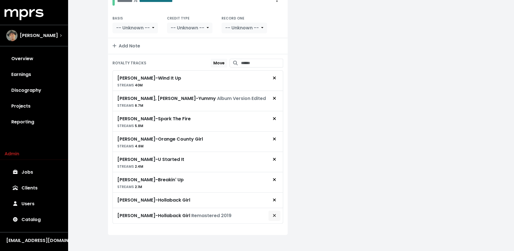
click at [273, 214] on icon "Remove royalty target" at bounding box center [274, 215] width 3 height 5
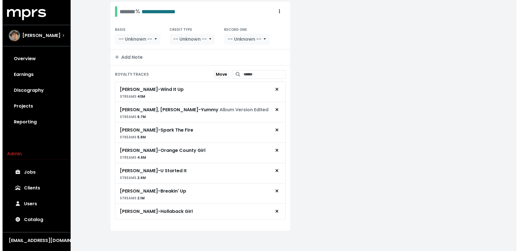
scroll to position [110, 0]
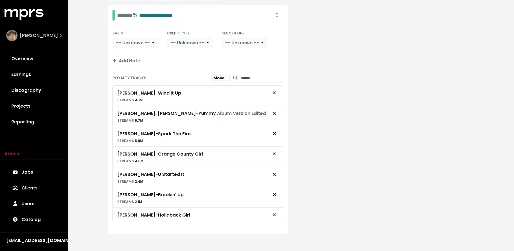
click at [48, 40] on div "[PERSON_NAME]" at bounding box center [32, 35] width 52 height 11
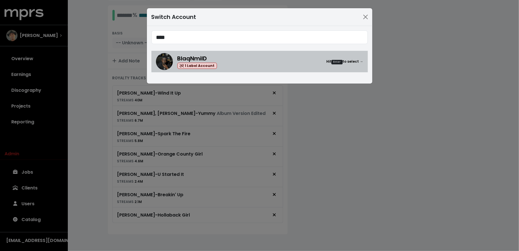
type input "****"
click at [221, 59] on div "BlaqNmilD 1 Label Account Hit Enter to select →" at bounding box center [270, 61] width 186 height 15
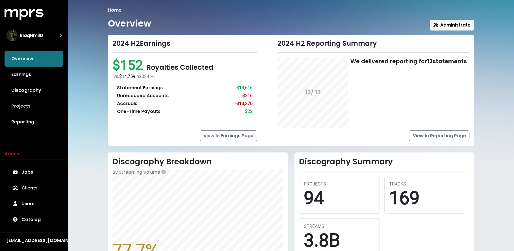
click at [43, 109] on link "Projects" at bounding box center [34, 106] width 59 height 16
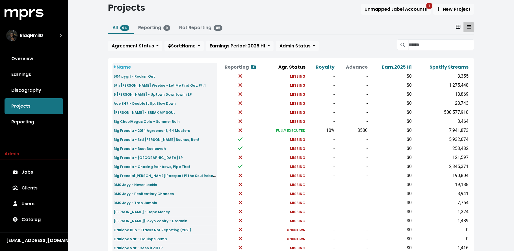
scroll to position [16, 0]
click at [169, 128] on small "Big Freedia - 2014 Agreement, 44 Masters" at bounding box center [152, 130] width 76 height 5
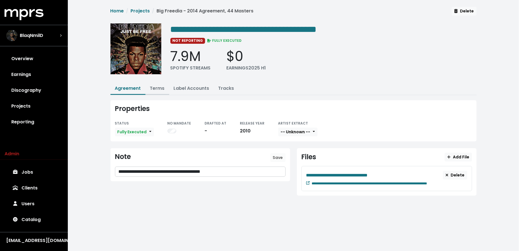
click at [156, 86] on link "Terms" at bounding box center [157, 88] width 15 height 6
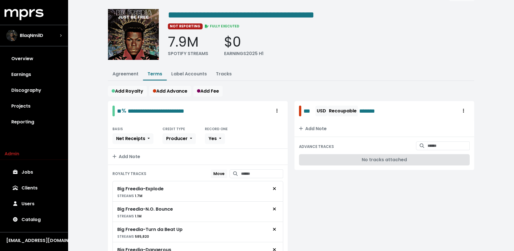
scroll to position [16, 0]
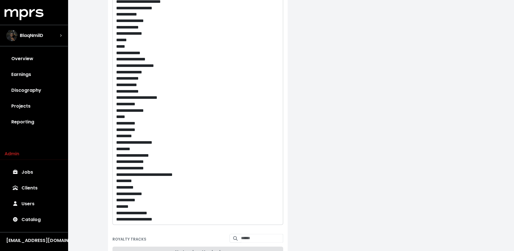
scroll to position [0, 0]
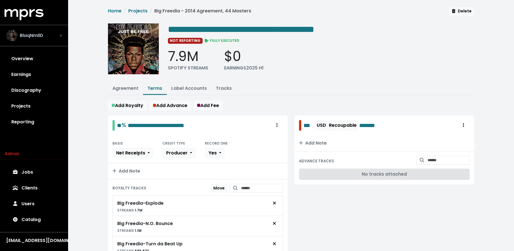
click at [20, 38] on span "BlaqNmilD" at bounding box center [31, 35] width 23 height 7
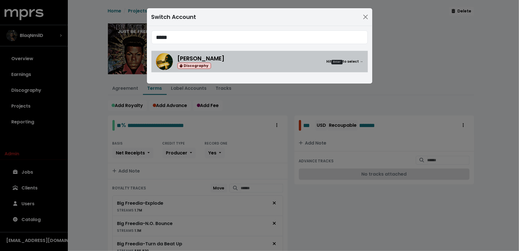
type input "*****"
click at [225, 64] on div "Discography" at bounding box center [200, 66] width 47 height 6
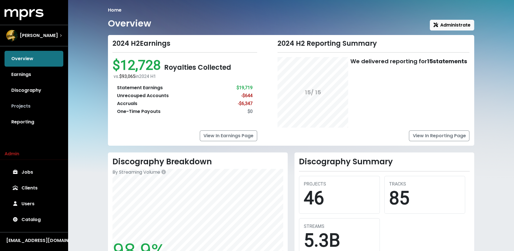
click at [39, 113] on link "Projects" at bounding box center [34, 106] width 59 height 16
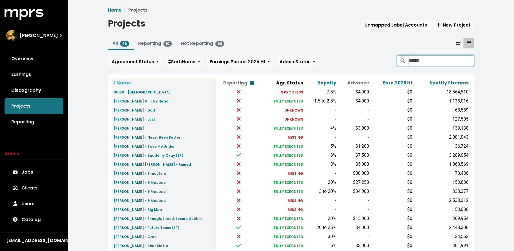
click at [439, 62] on input "Search projects" at bounding box center [441, 60] width 66 height 11
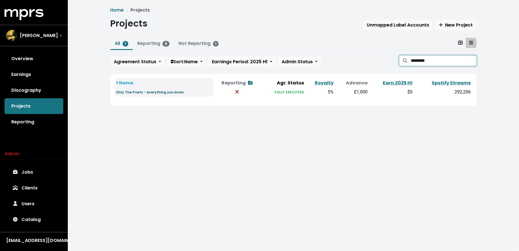
type input "********"
click at [140, 91] on small "Only The Poets - everything you know" at bounding box center [150, 92] width 68 height 5
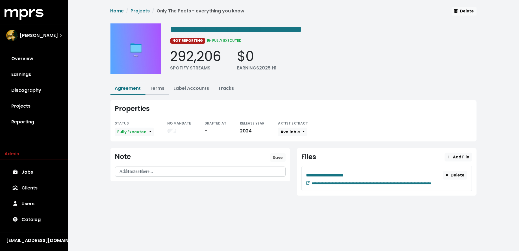
click at [157, 86] on link "Terms" at bounding box center [157, 88] width 15 height 6
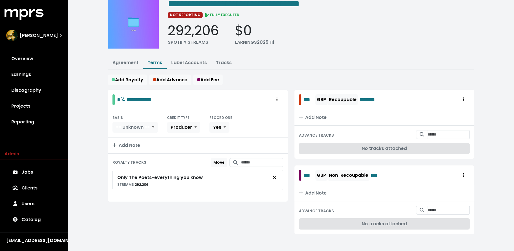
scroll to position [27, 0]
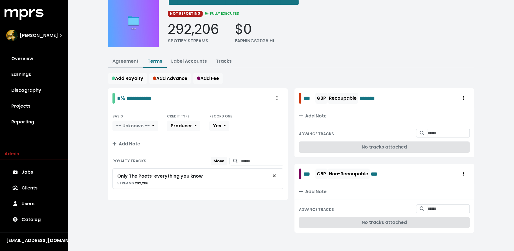
click at [124, 62] on link "Agreement" at bounding box center [125, 61] width 26 height 6
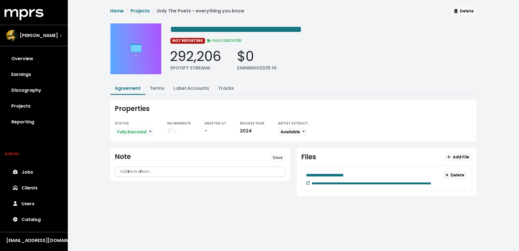
click at [307, 183] on small at bounding box center [307, 183] width 3 height 5
click at [47, 39] on span "[PERSON_NAME]" at bounding box center [39, 35] width 38 height 7
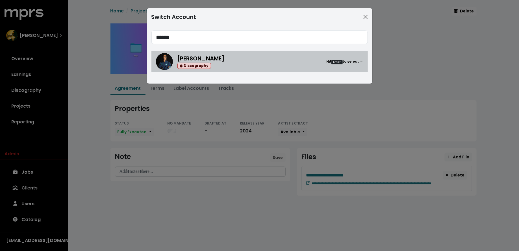
type input "******"
click at [232, 70] on link "[PERSON_NAME] Discography Hit Enter to select →" at bounding box center [259, 61] width 216 height 21
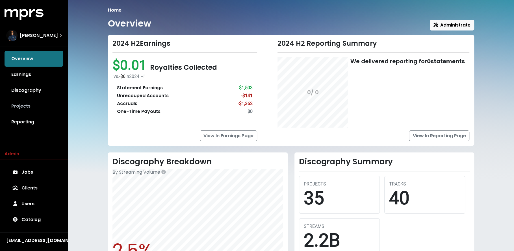
click at [43, 106] on link "Projects" at bounding box center [34, 106] width 59 height 16
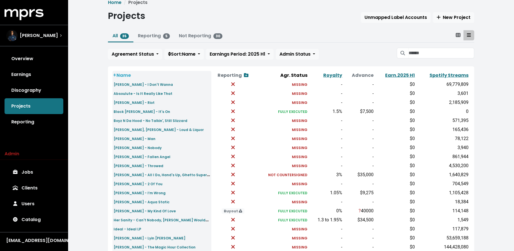
scroll to position [8, 0]
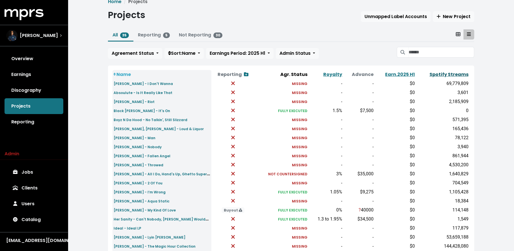
click at [437, 74] on link "Spotify Streams" at bounding box center [449, 74] width 39 height 6
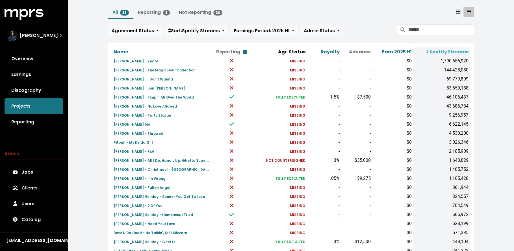
scroll to position [32, 0]
click at [143, 29] on span "Agreement Status" at bounding box center [133, 30] width 42 height 6
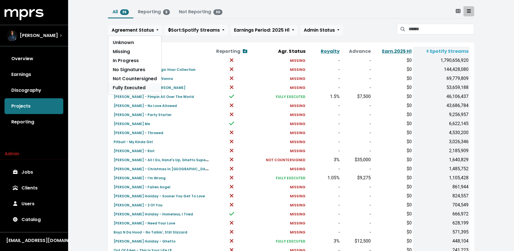
click at [135, 85] on link "Fully Executed" at bounding box center [134, 87] width 53 height 9
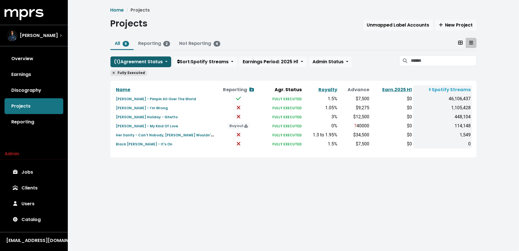
click at [136, 61] on span "( 1 ) Agreement Status" at bounding box center [138, 61] width 49 height 6
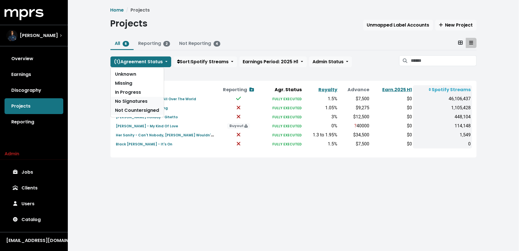
click at [132, 105] on div "Unknown Missing In Progress No Signatures Not Countersigned" at bounding box center [137, 92] width 54 height 50
click at [132, 111] on link "Not Countersigned" at bounding box center [137, 110] width 53 height 9
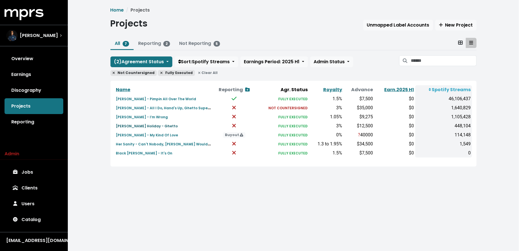
click at [138, 127] on small "[PERSON_NAME] Holiday - Ghetto" at bounding box center [147, 126] width 62 height 5
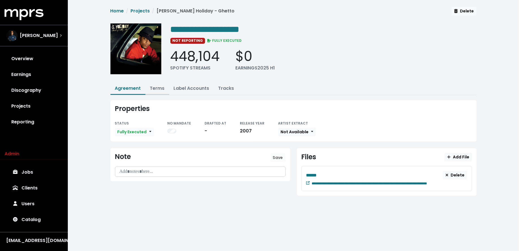
click at [154, 88] on link "Terms" at bounding box center [157, 88] width 15 height 6
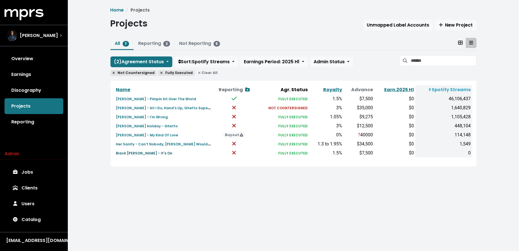
click at [144, 153] on small "Black [PERSON_NAME] - It's On" at bounding box center [144, 153] width 57 height 5
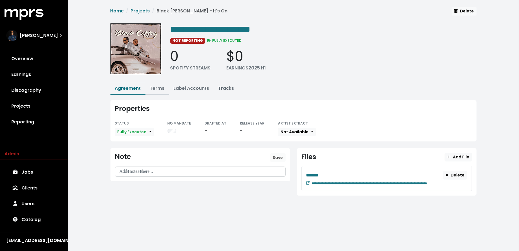
click at [160, 90] on link "Terms" at bounding box center [157, 88] width 15 height 6
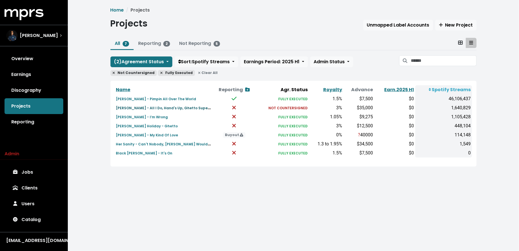
click at [147, 108] on small "[PERSON_NAME] - All I Do, Hand's Up, Ghetto Superstar" at bounding box center [166, 108] width 101 height 6
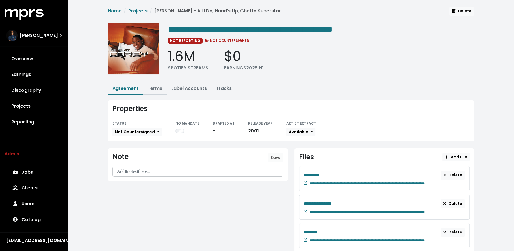
click at [153, 90] on link "Terms" at bounding box center [155, 88] width 15 height 6
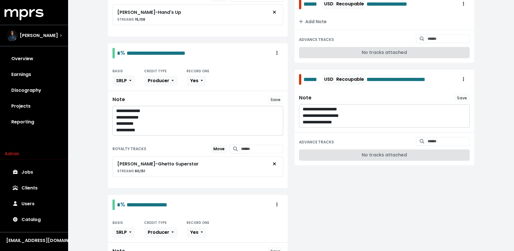
scroll to position [244, 0]
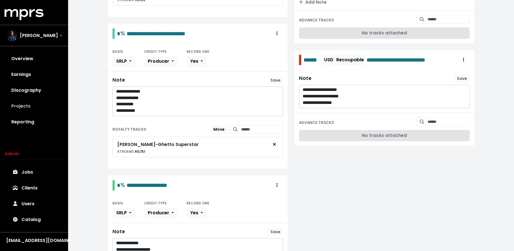
click at [36, 105] on link "Projects" at bounding box center [34, 106] width 59 height 16
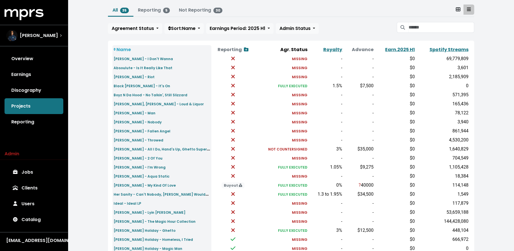
scroll to position [33, 0]
click at [459, 49] on link "Spotify Streams" at bounding box center [449, 50] width 39 height 6
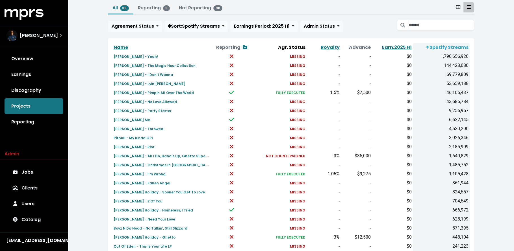
scroll to position [42, 0]
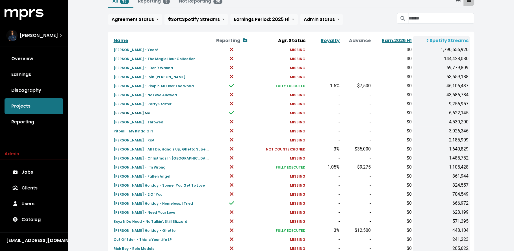
click at [120, 114] on small "[PERSON_NAME] Me" at bounding box center [132, 113] width 36 height 5
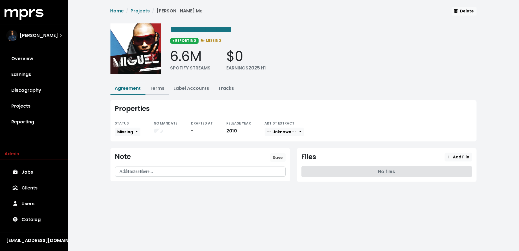
click at [159, 87] on link "Terms" at bounding box center [157, 88] width 15 height 6
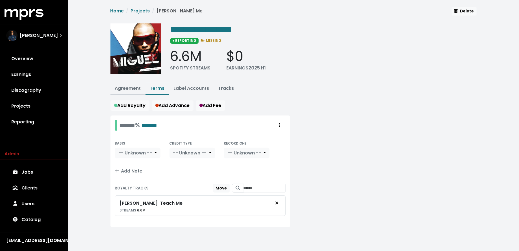
click at [133, 90] on link "Agreement" at bounding box center [128, 88] width 26 height 6
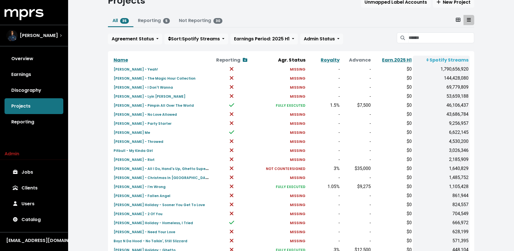
scroll to position [23, 0]
click at [120, 132] on small "[PERSON_NAME] Me" at bounding box center [132, 132] width 36 height 5
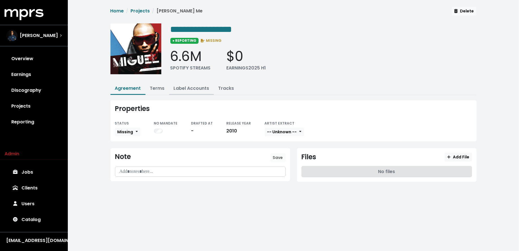
click at [181, 87] on link "Label Accounts" at bounding box center [192, 88] width 36 height 6
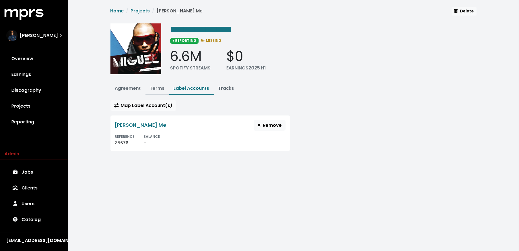
click at [151, 89] on link "Terms" at bounding box center [157, 88] width 15 height 6
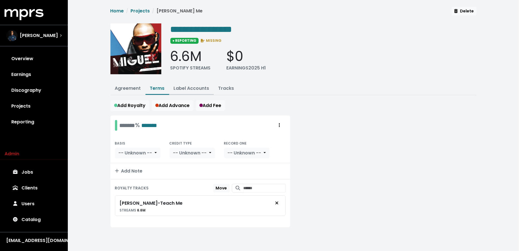
click at [181, 89] on link "Label Accounts" at bounding box center [192, 88] width 36 height 6
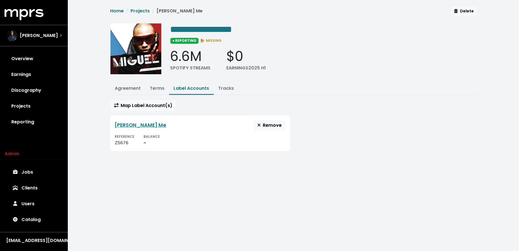
click at [123, 143] on div "Z5676" at bounding box center [125, 143] width 20 height 7
copy div "Z5676"
